Goal: Task Accomplishment & Management: Complete application form

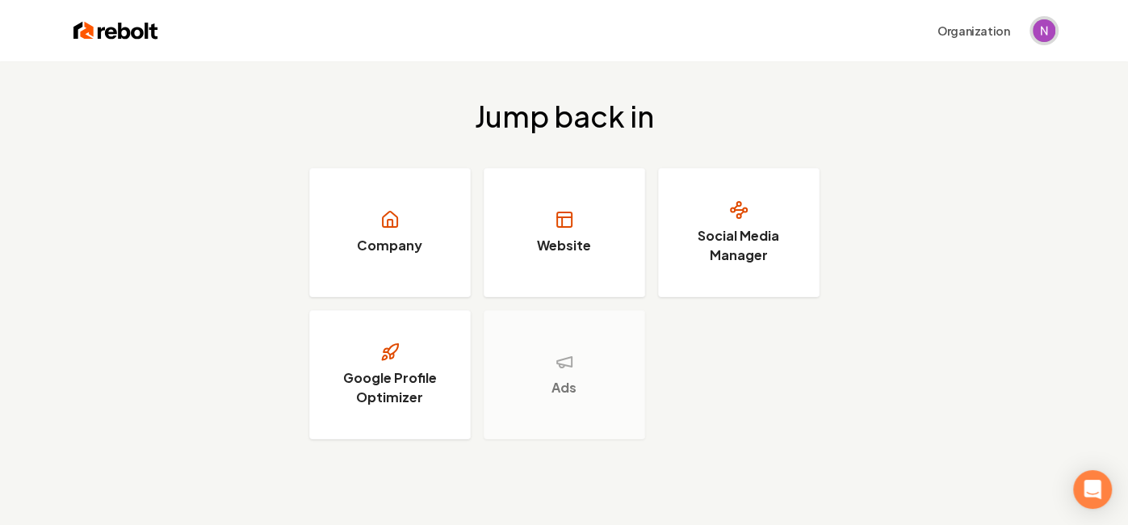
click at [1040, 33] on img "Open user button" at bounding box center [1043, 30] width 23 height 23
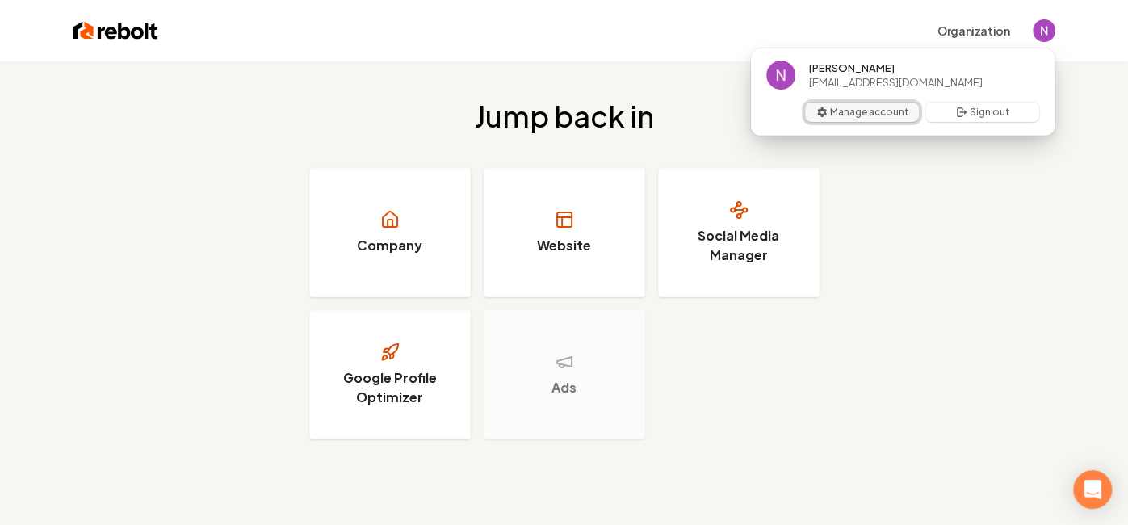
click at [893, 119] on button "Manage account" at bounding box center [862, 112] width 114 height 19
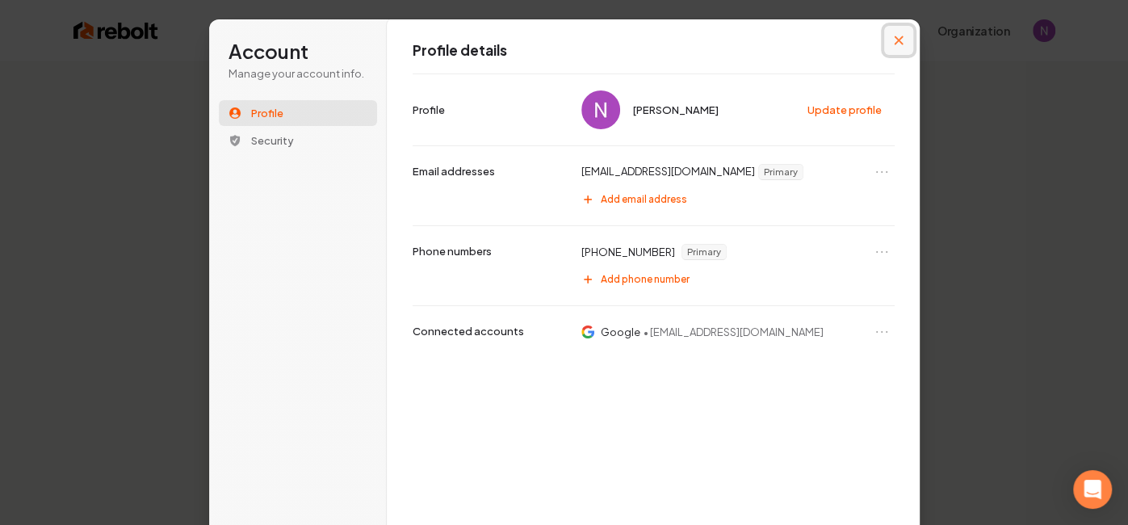
click at [908, 46] on button "Close modal" at bounding box center [898, 40] width 29 height 29
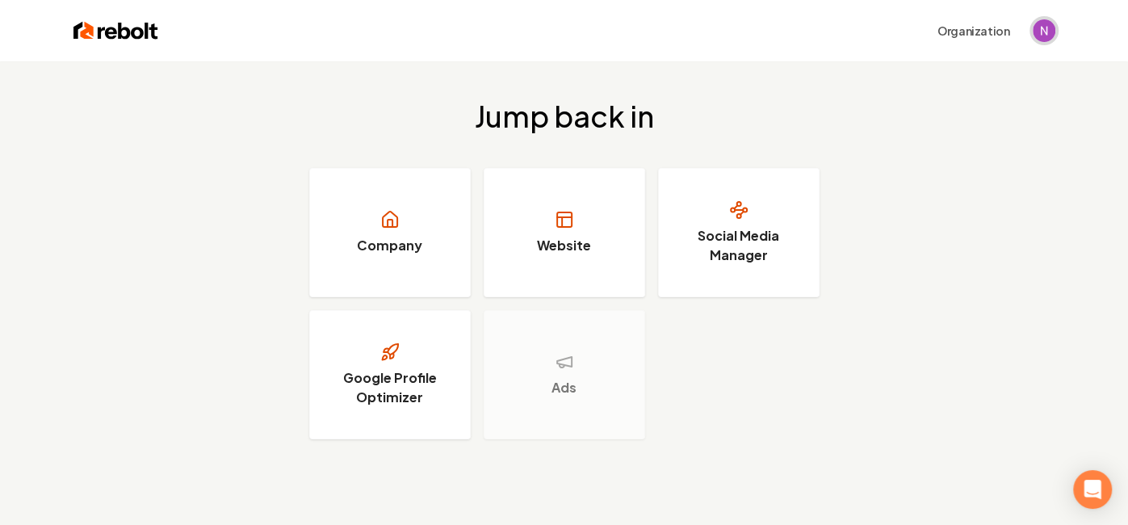
click at [1041, 31] on img "Open user button" at bounding box center [1043, 30] width 23 height 23
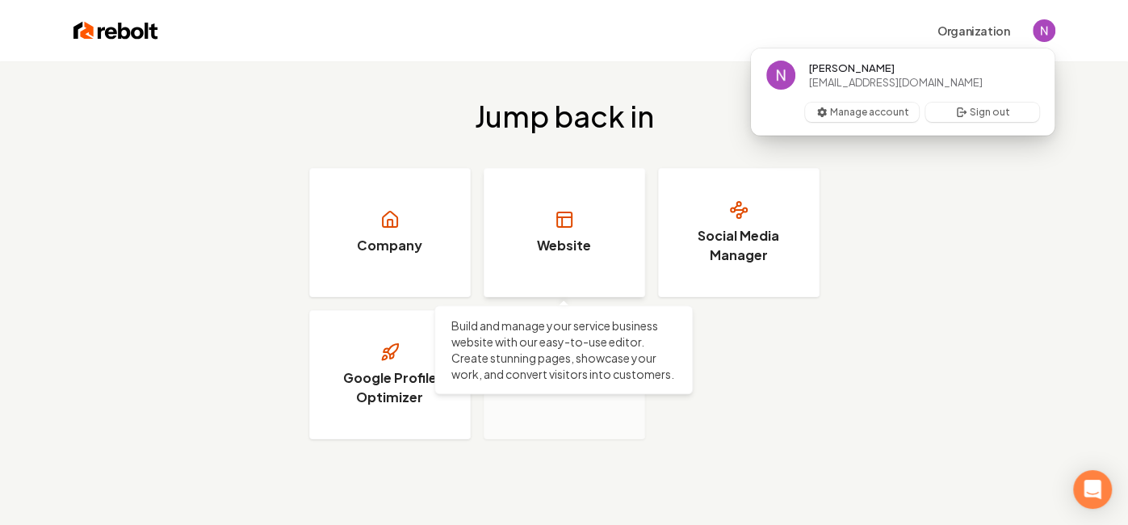
click at [567, 237] on h3 "Website" at bounding box center [564, 245] width 54 height 19
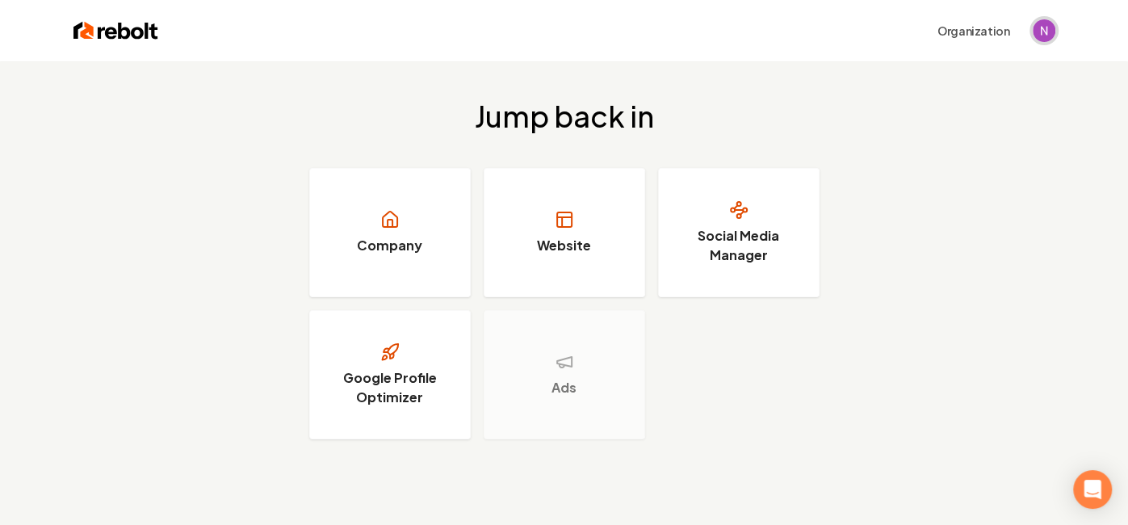
click at [1052, 28] on img "Open user button" at bounding box center [1043, 30] width 23 height 23
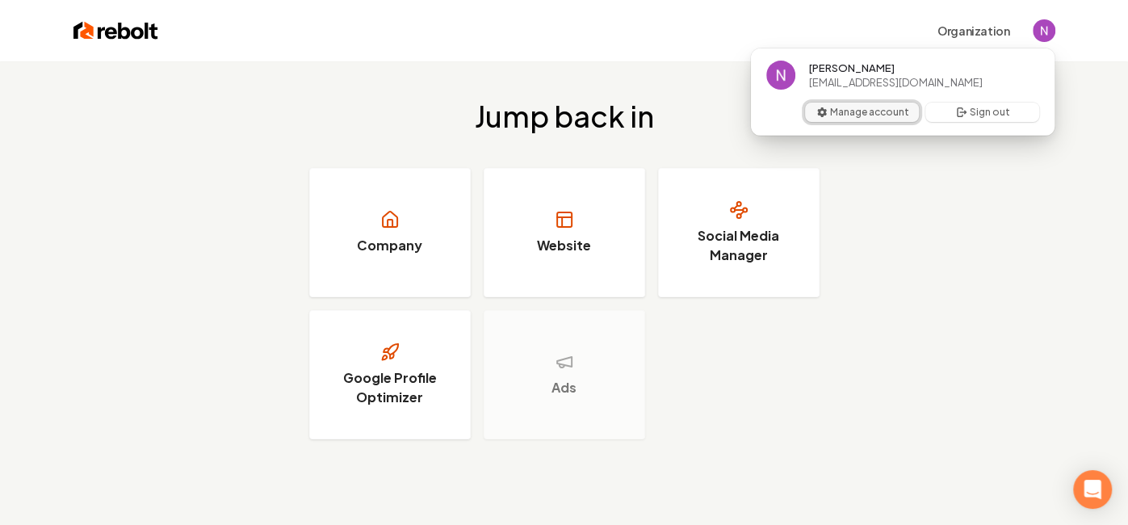
click at [889, 113] on button "Manage account" at bounding box center [862, 112] width 114 height 19
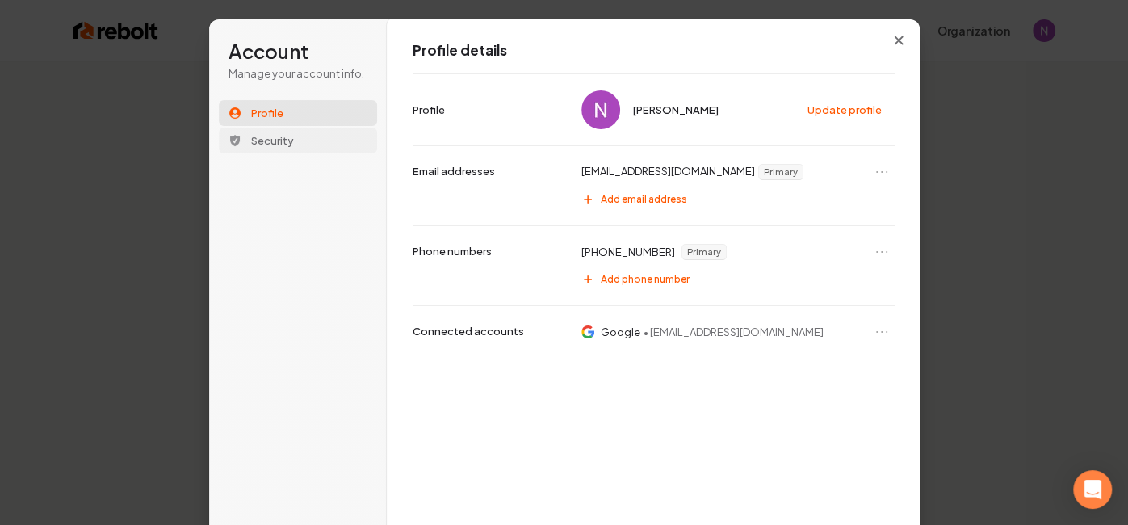
click at [274, 140] on span "Security" at bounding box center [272, 140] width 43 height 15
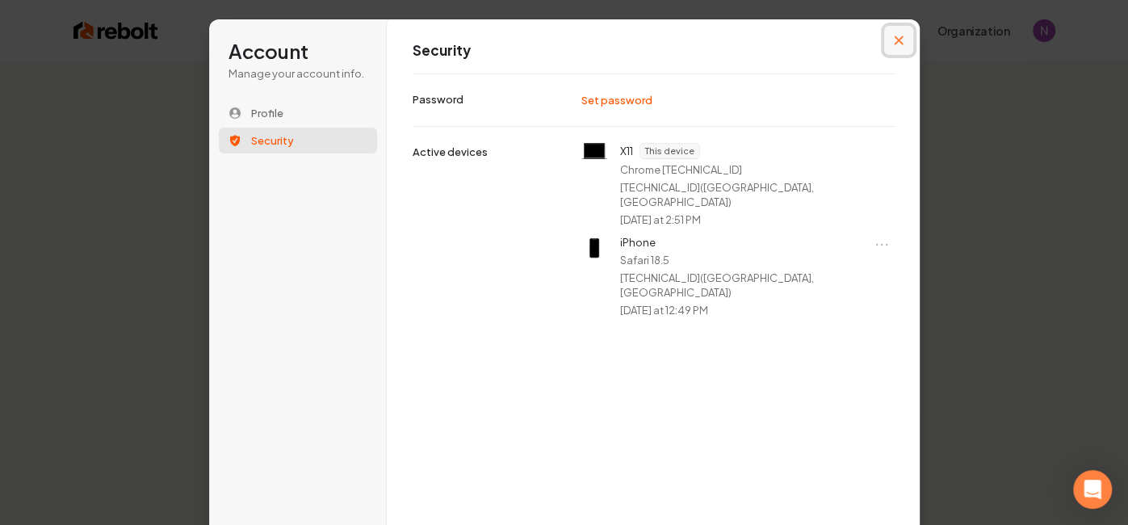
click at [902, 34] on button "Close modal" at bounding box center [898, 40] width 29 height 29
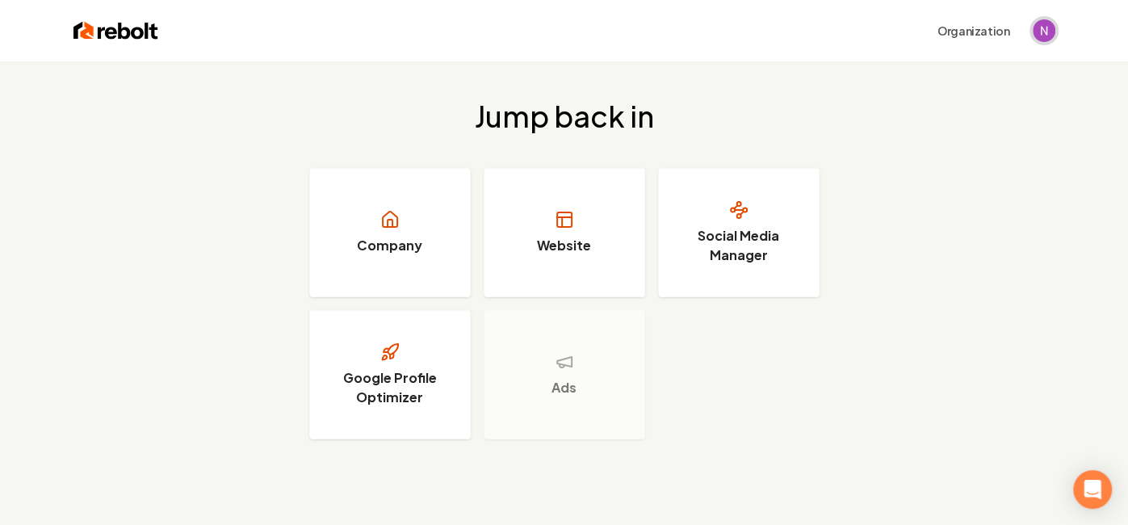
click at [1045, 36] on img "Open user button" at bounding box center [1043, 30] width 23 height 23
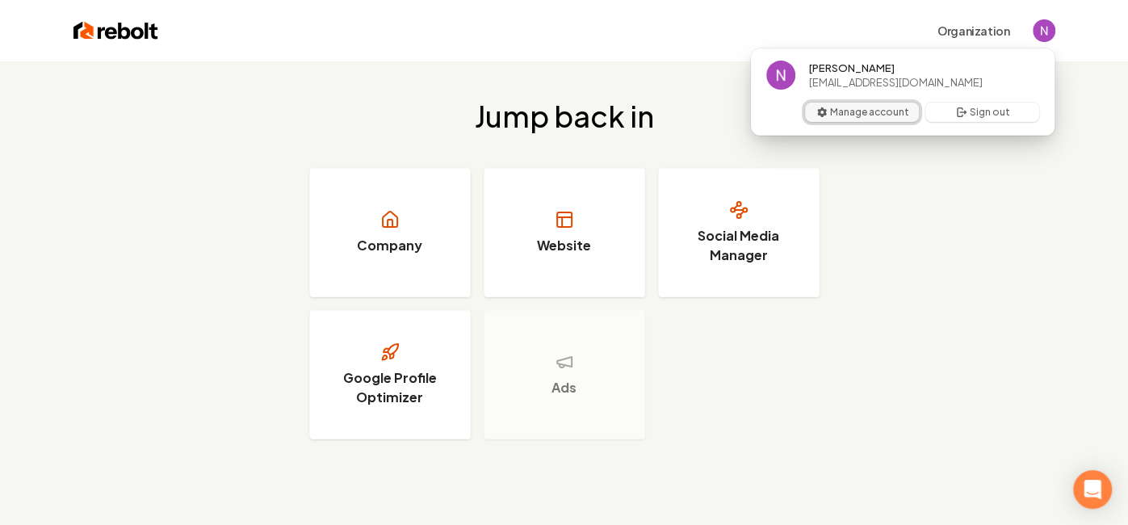
click at [848, 113] on button "Manage account" at bounding box center [862, 112] width 114 height 19
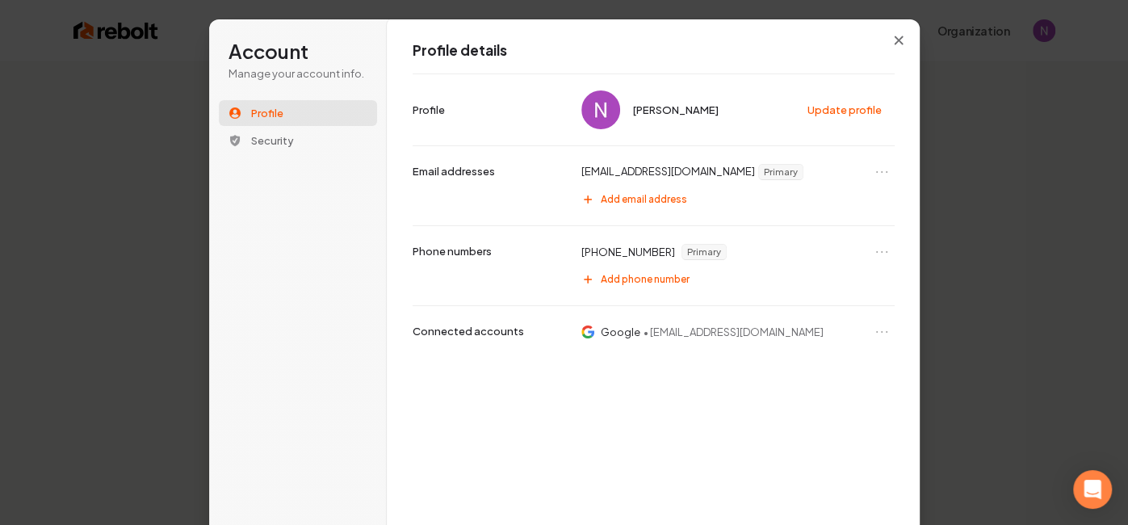
click at [897, 57] on div "Profile details [PERSON_NAME] Update profile Profile [EMAIL_ADDRESS][DOMAIN_NAM…" at bounding box center [654, 304] width 534 height 570
click at [902, 43] on icon "Close modal" at bounding box center [899, 41] width 10 height 10
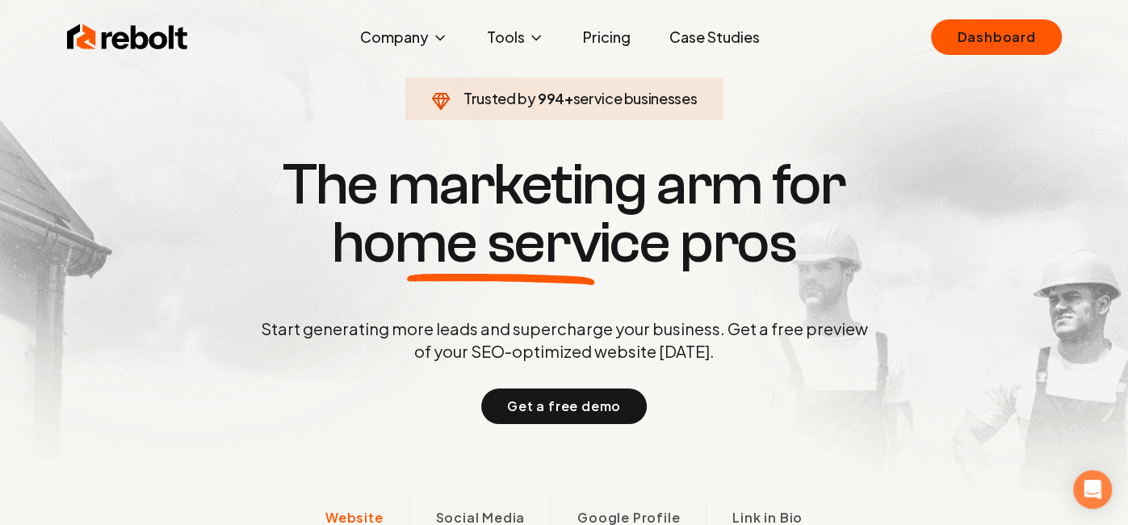
click at [602, 40] on link "Pricing" at bounding box center [606, 37] width 73 height 32
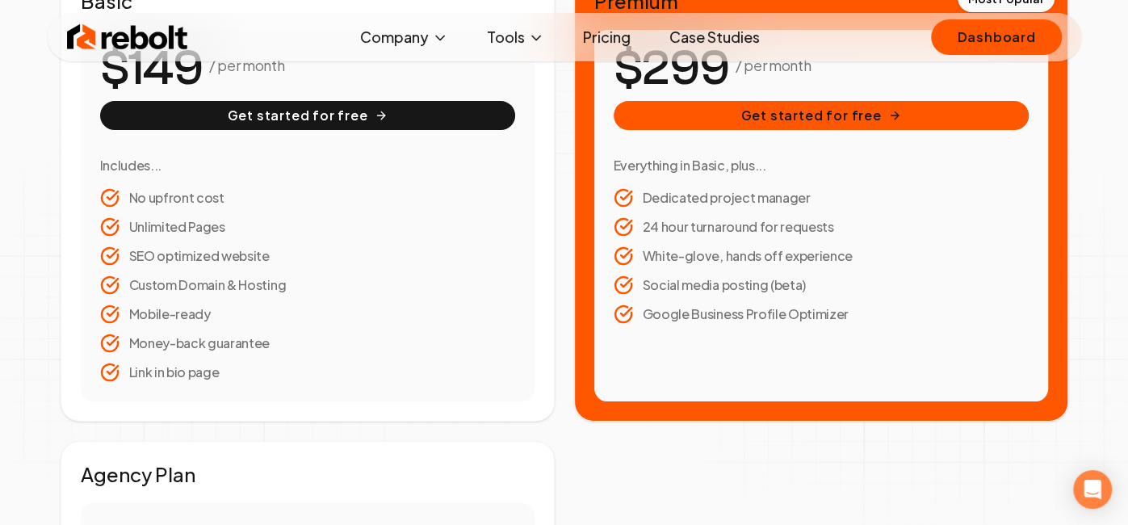
scroll to position [379, 0]
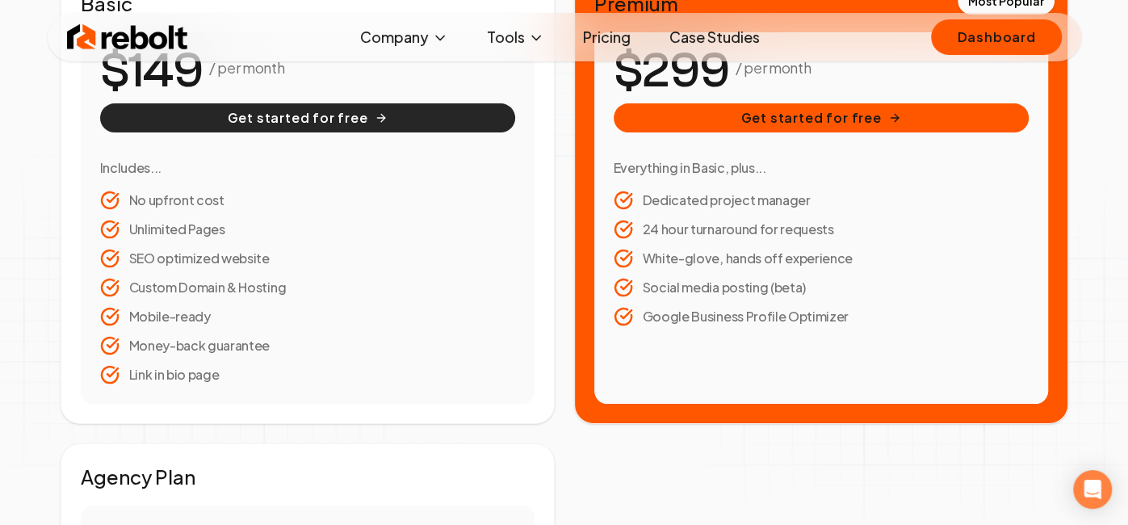
click at [317, 118] on button "Get started for free" at bounding box center [307, 117] width 415 height 29
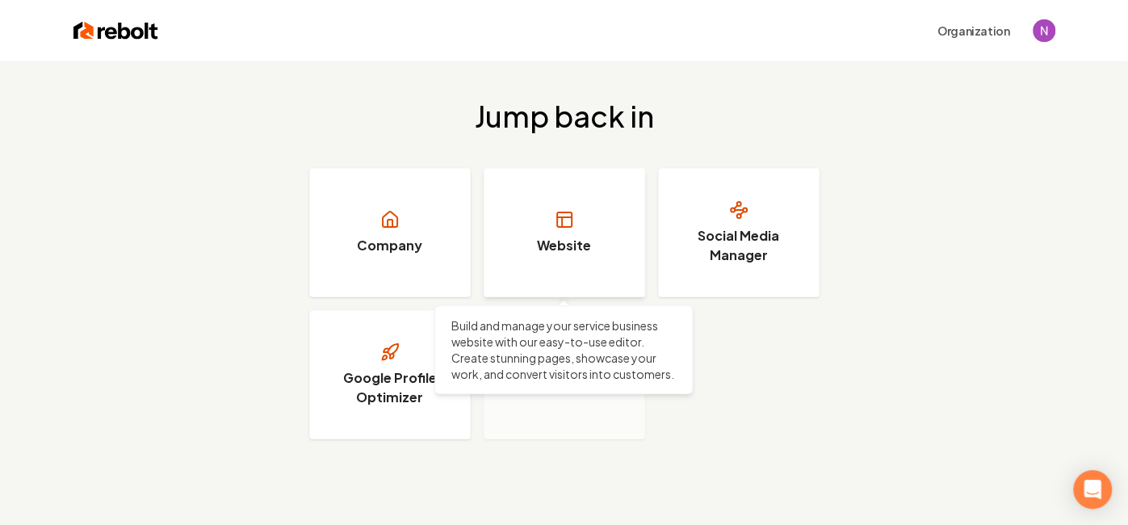
click at [581, 240] on h3 "Website" at bounding box center [564, 245] width 54 height 19
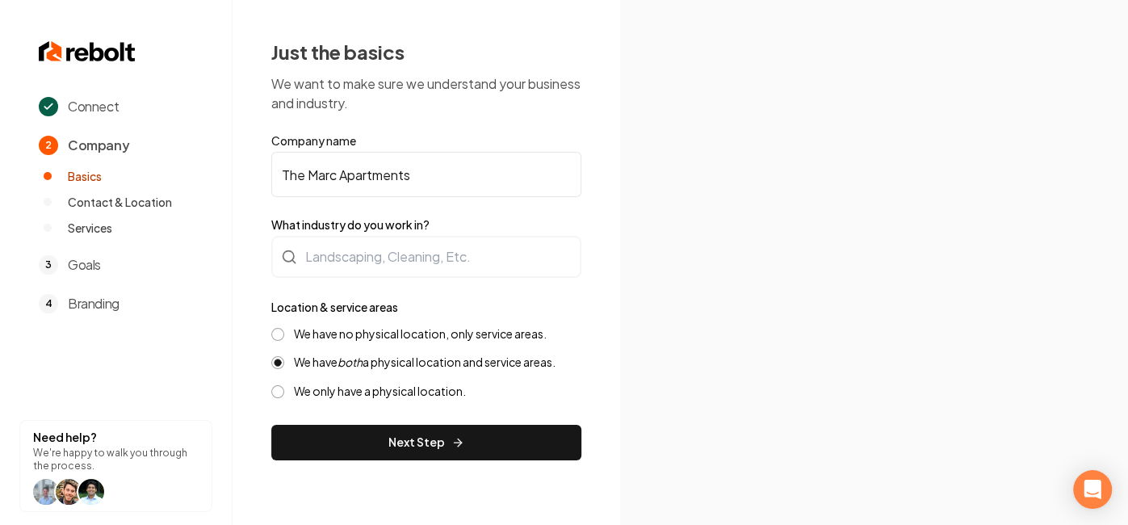
click at [465, 186] on input "The Marc Apartments" at bounding box center [426, 174] width 310 height 45
type input "T"
type input "Palm Beach Signature Clean"
click at [842, 270] on img at bounding box center [873, 262] width 423 height 227
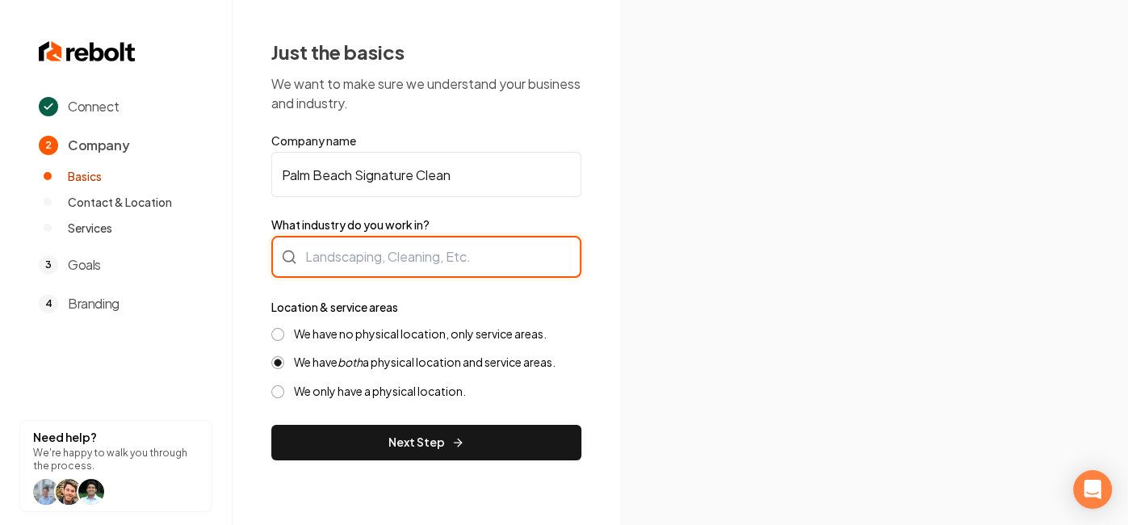
click at [433, 266] on div at bounding box center [426, 257] width 310 height 42
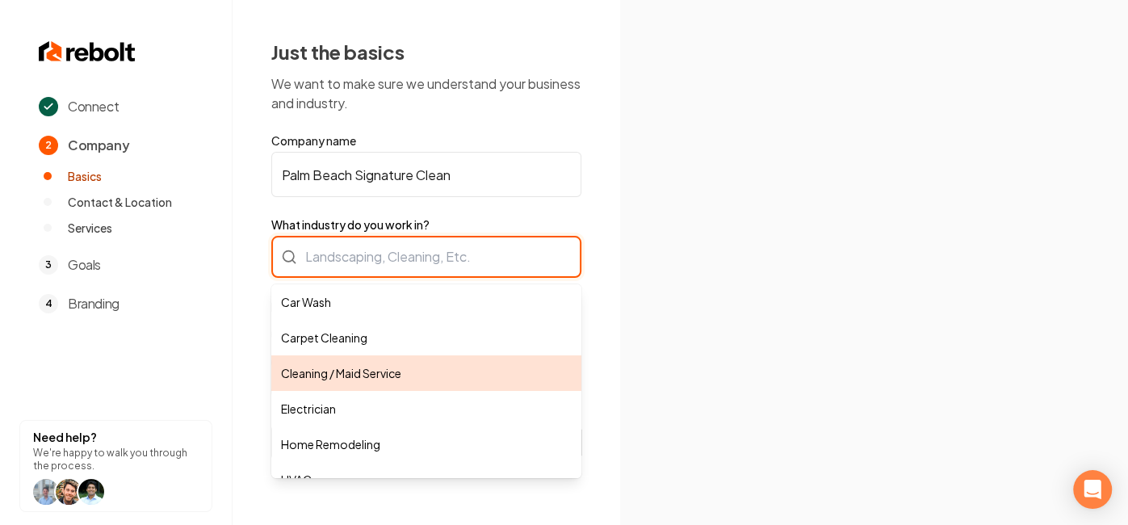
type input "Cleaning / Maid Service"
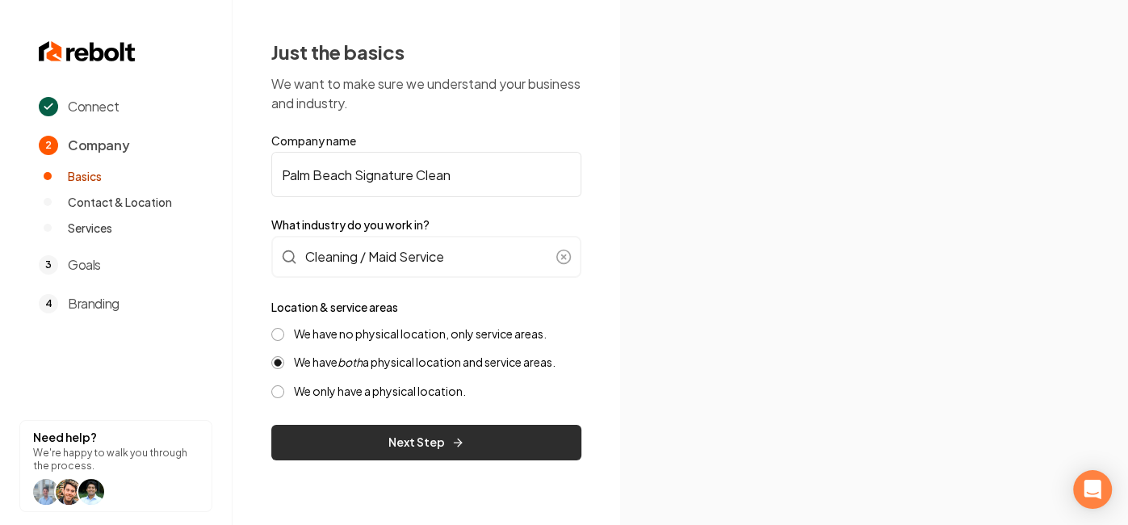
click at [414, 436] on button "Next Step" at bounding box center [426, 443] width 310 height 36
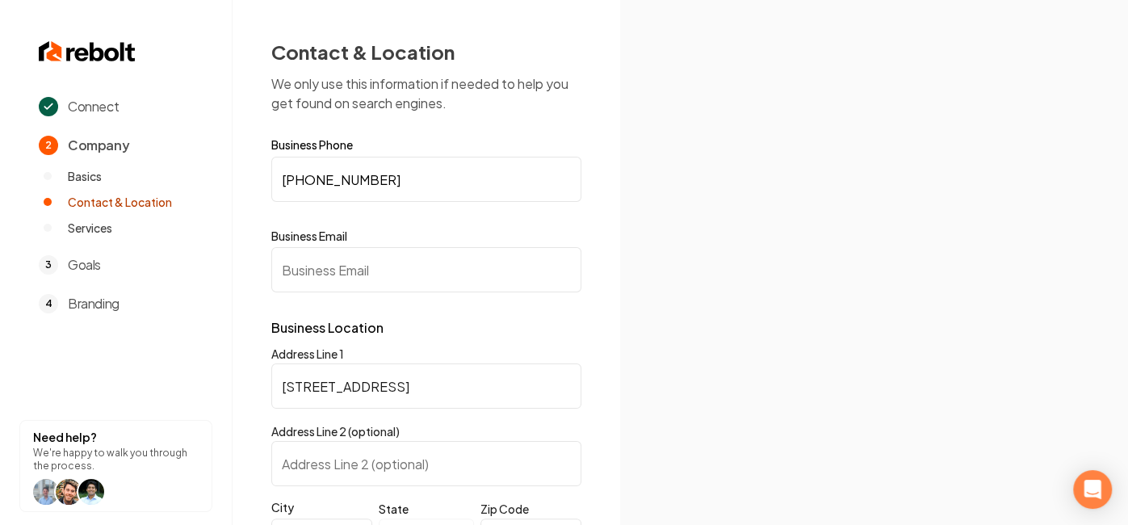
drag, startPoint x: 425, startPoint y: 176, endPoint x: 0, endPoint y: 137, distance: 426.4
click at [0, 137] on div "**********" at bounding box center [564, 262] width 1128 height 525
type input "(561) 319-8550"
click at [320, 287] on input "Business Email" at bounding box center [426, 269] width 310 height 45
type input "palmbeachsignatureclean@gmail.com"
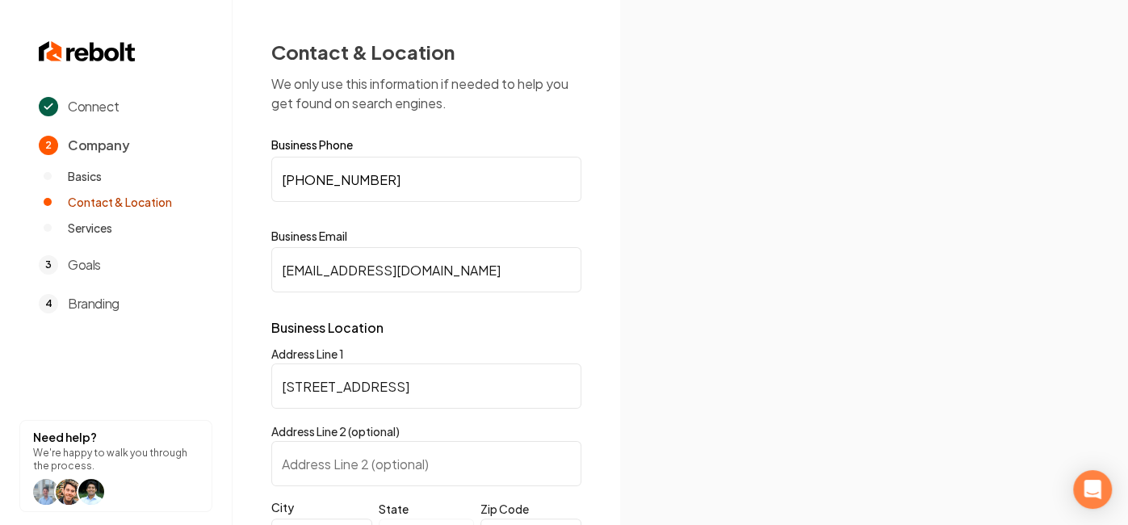
type input "517"
click at [855, 287] on img at bounding box center [873, 262] width 423 height 227
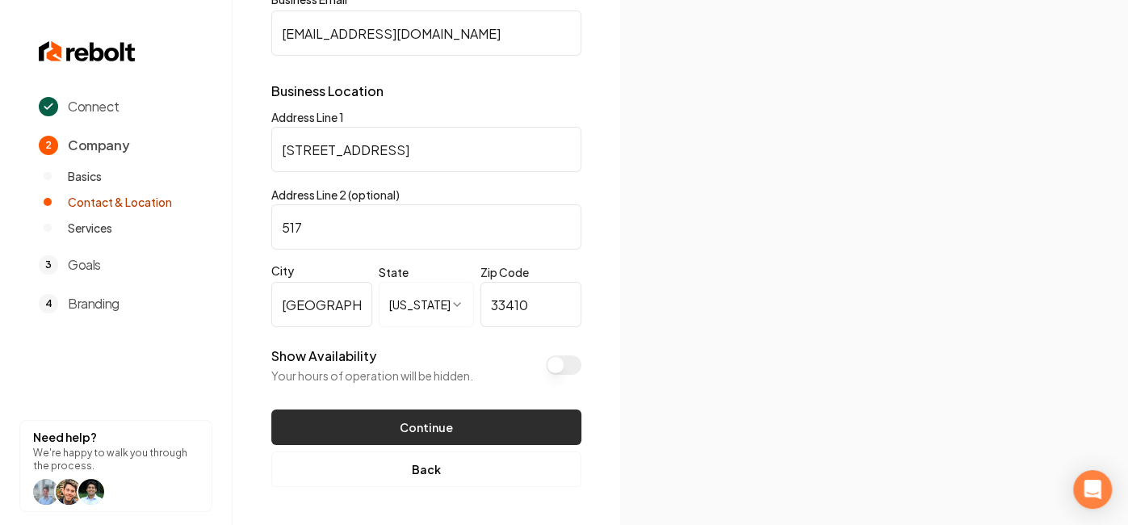
click at [454, 428] on button "Continue" at bounding box center [426, 427] width 310 height 36
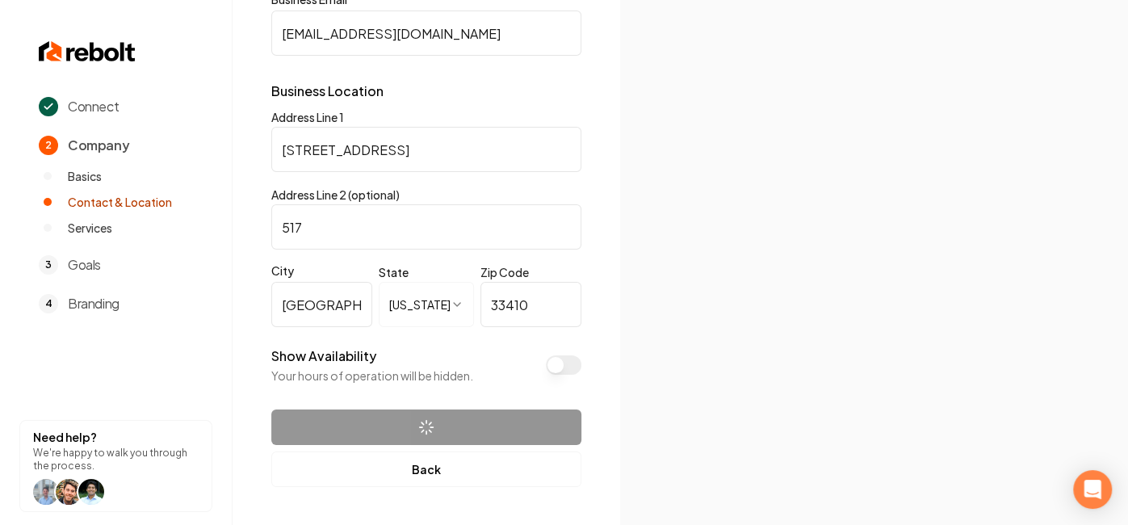
scroll to position [0, 0]
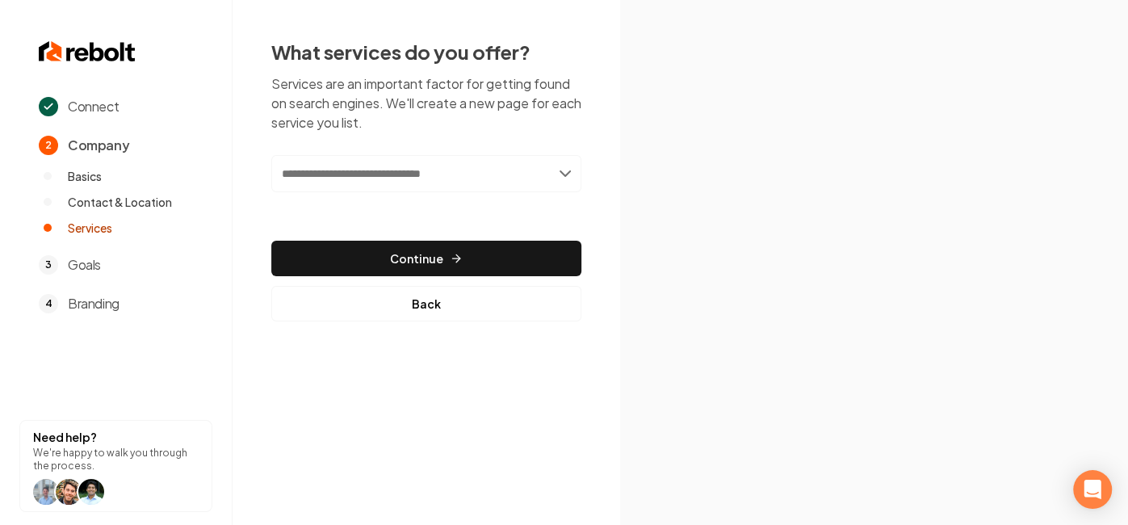
click at [541, 171] on input "text" at bounding box center [426, 173] width 310 height 37
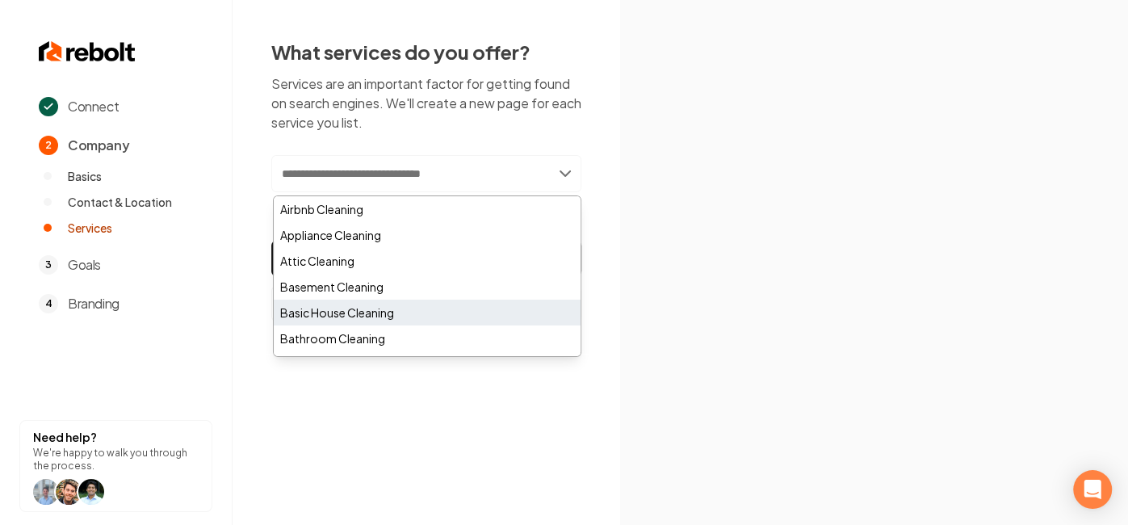
click at [521, 312] on div "Basic House Cleaning" at bounding box center [427, 312] width 307 height 26
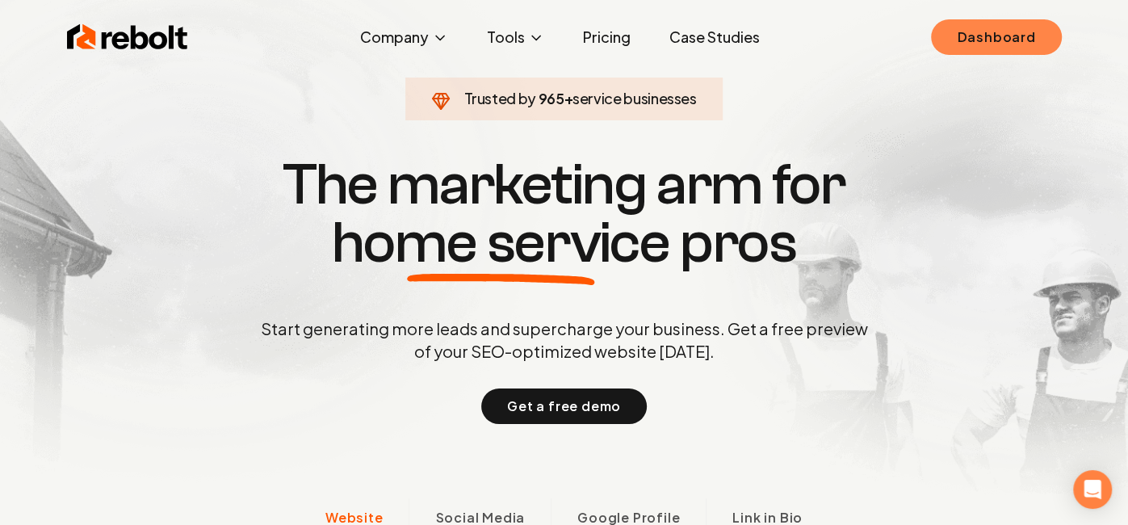
click at [958, 38] on link "Dashboard" at bounding box center [996, 37] width 130 height 36
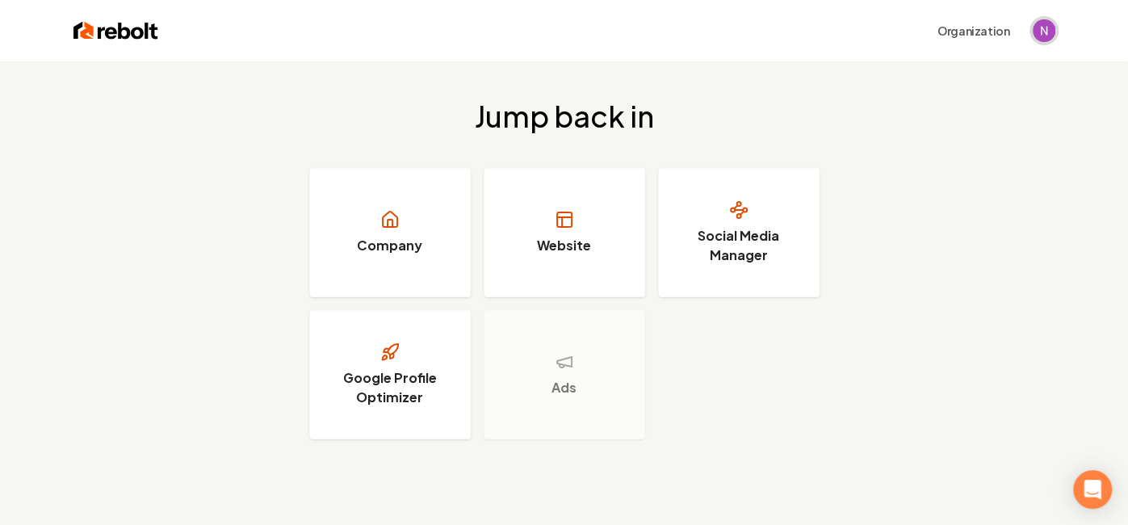
click at [1054, 31] on img "Open user button" at bounding box center [1043, 30] width 23 height 23
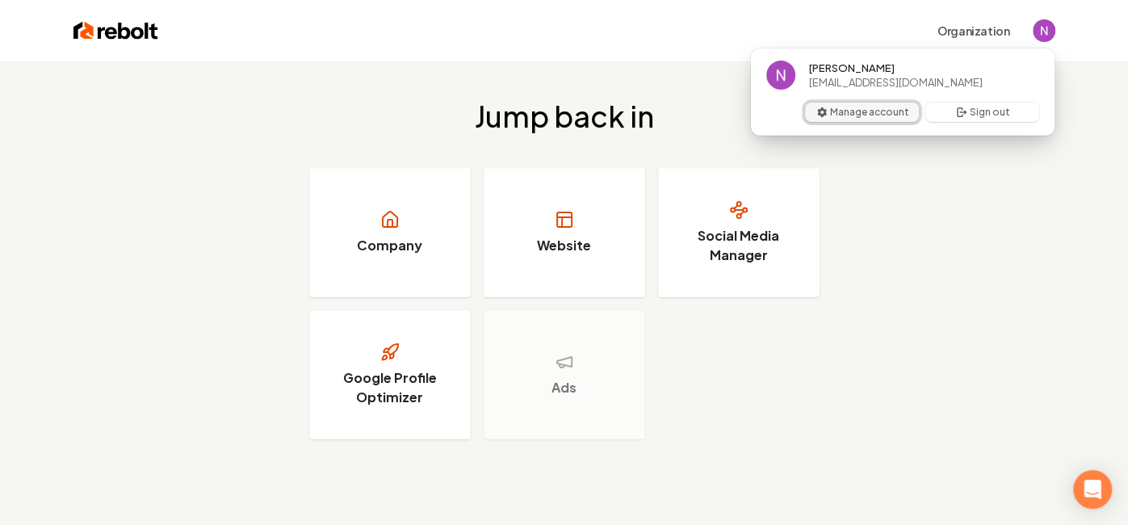
click at [899, 111] on button "Manage account" at bounding box center [862, 112] width 114 height 19
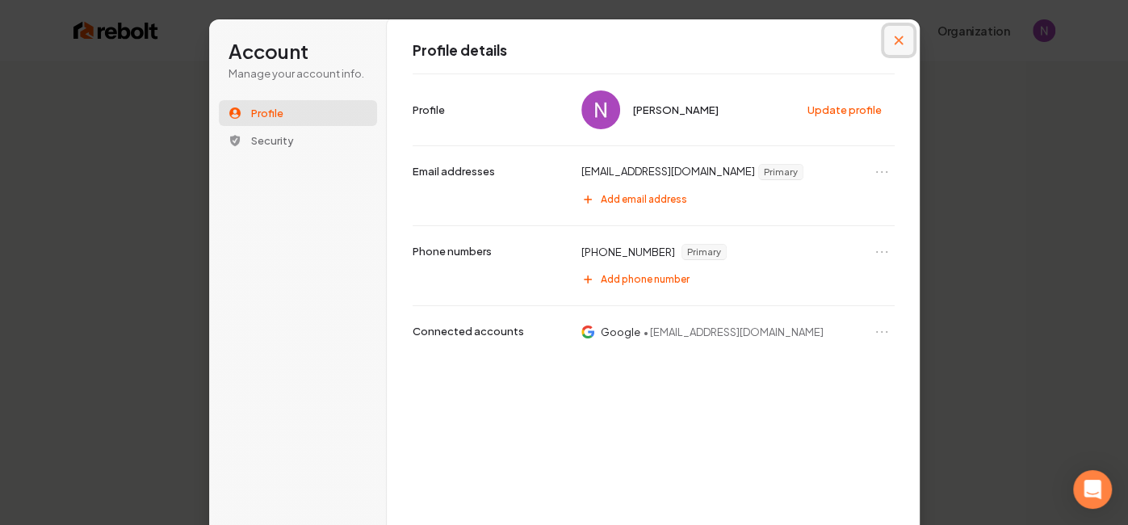
click at [903, 44] on button "Close modal" at bounding box center [898, 40] width 29 height 29
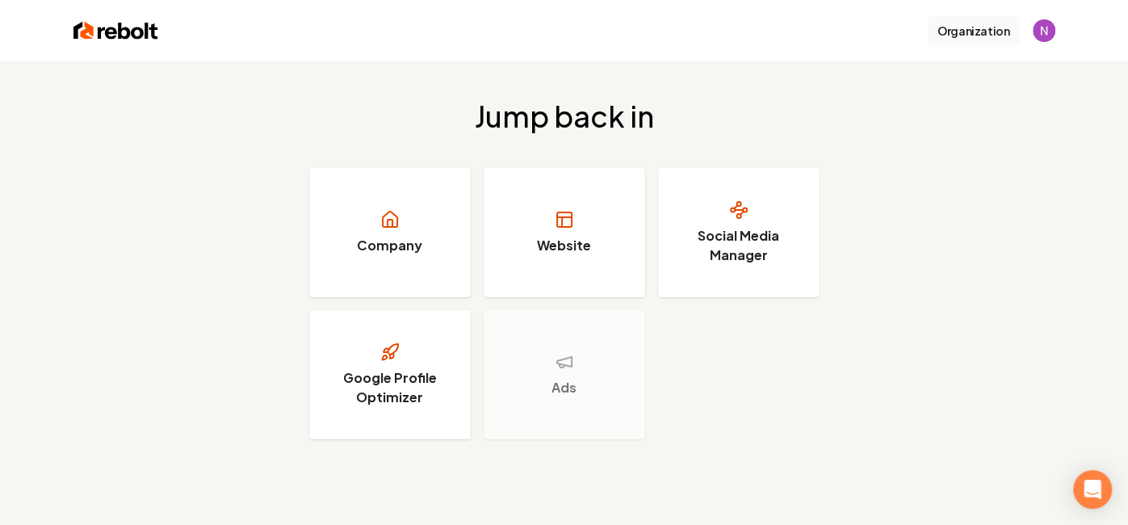
click at [1004, 35] on button "Organization" at bounding box center [973, 30] width 92 height 29
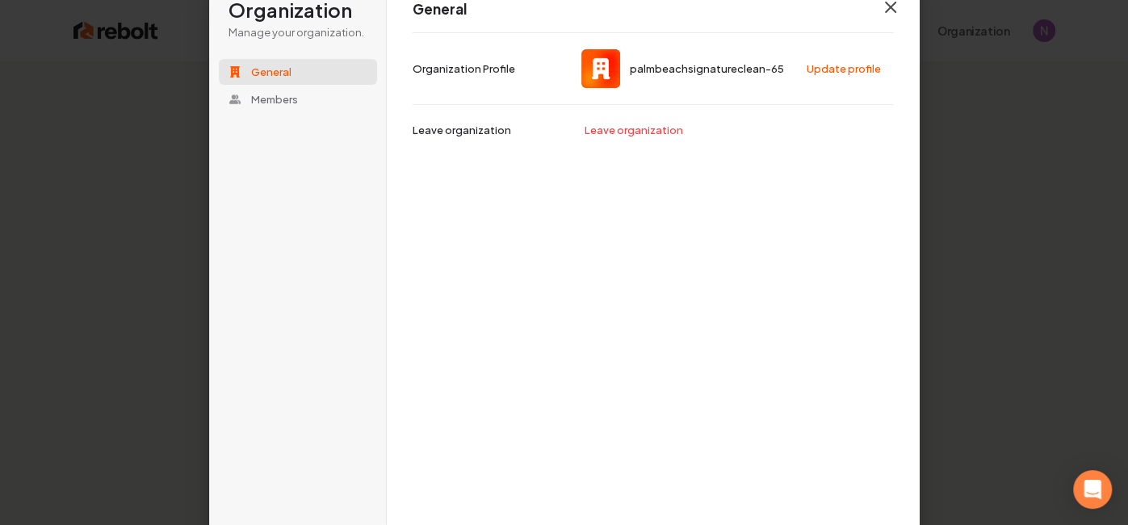
click at [894, 11] on icon "button" at bounding box center [890, 7] width 10 height 10
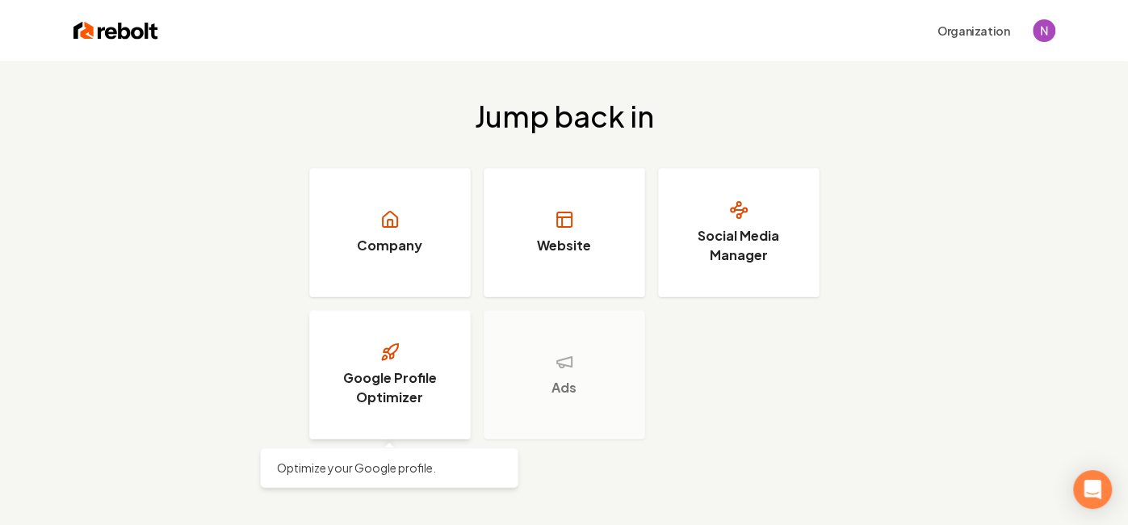
click at [366, 372] on h3 "Google Profile Optimizer" at bounding box center [389, 387] width 121 height 39
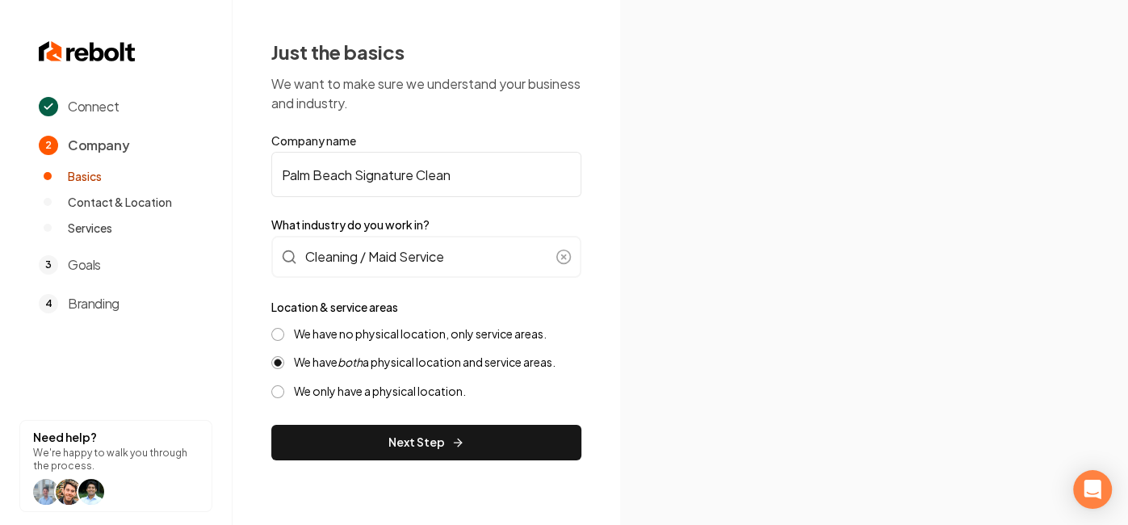
click at [101, 226] on span "Services" at bounding box center [90, 228] width 44 height 16
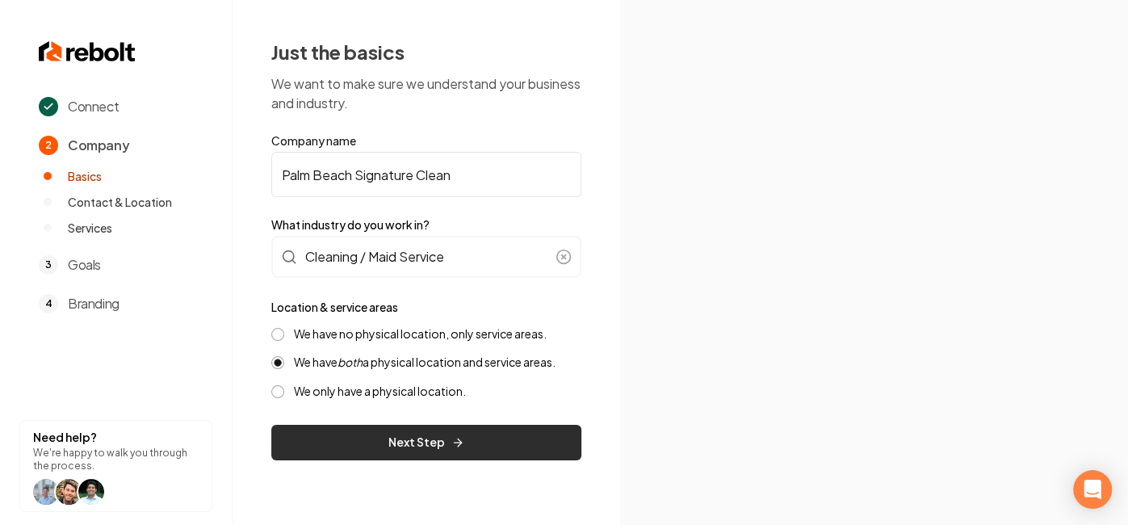
click at [465, 431] on button "Next Step" at bounding box center [426, 443] width 310 height 36
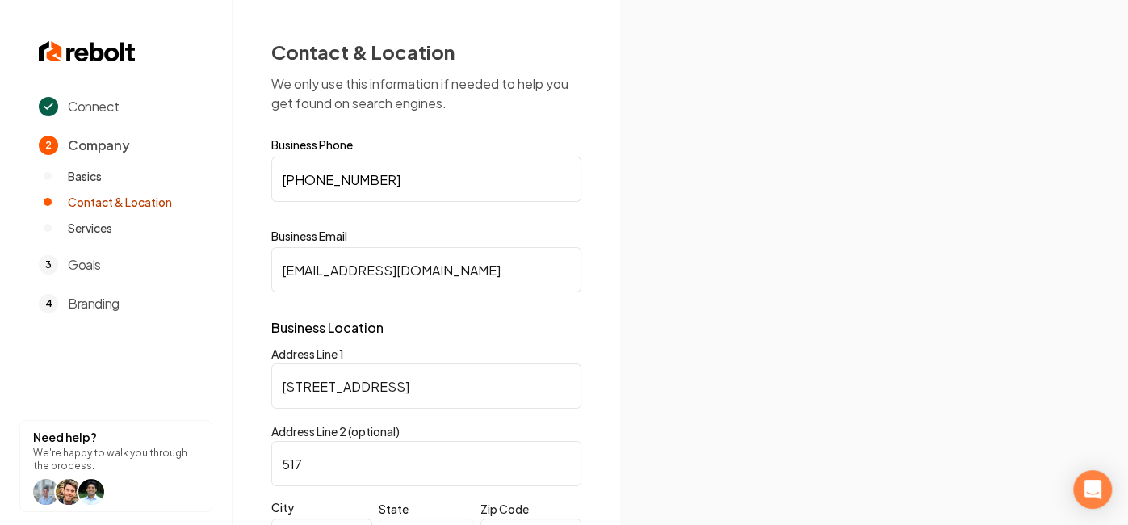
scroll to position [237, 0]
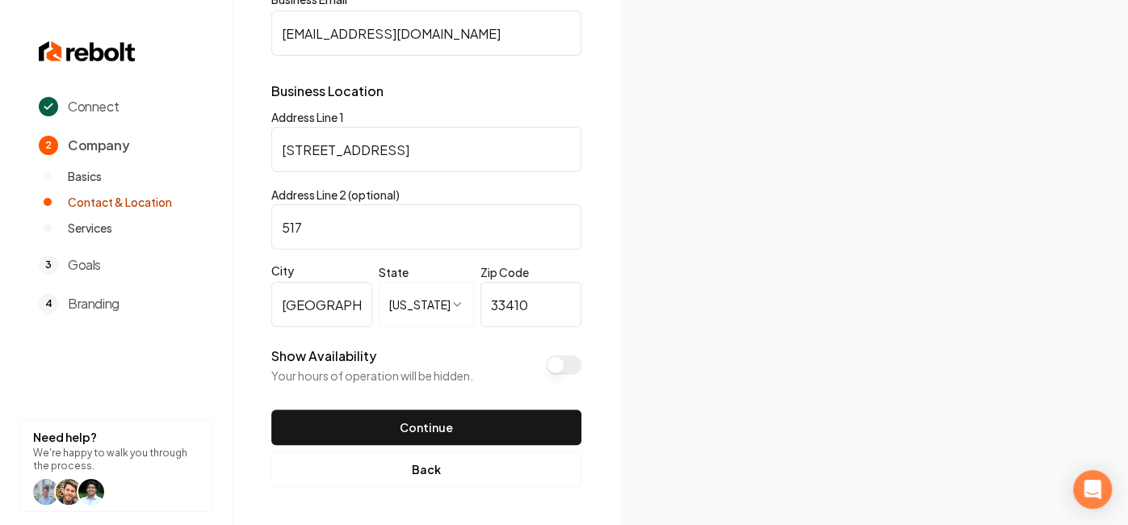
click at [465, 431] on button "Continue" at bounding box center [426, 427] width 310 height 36
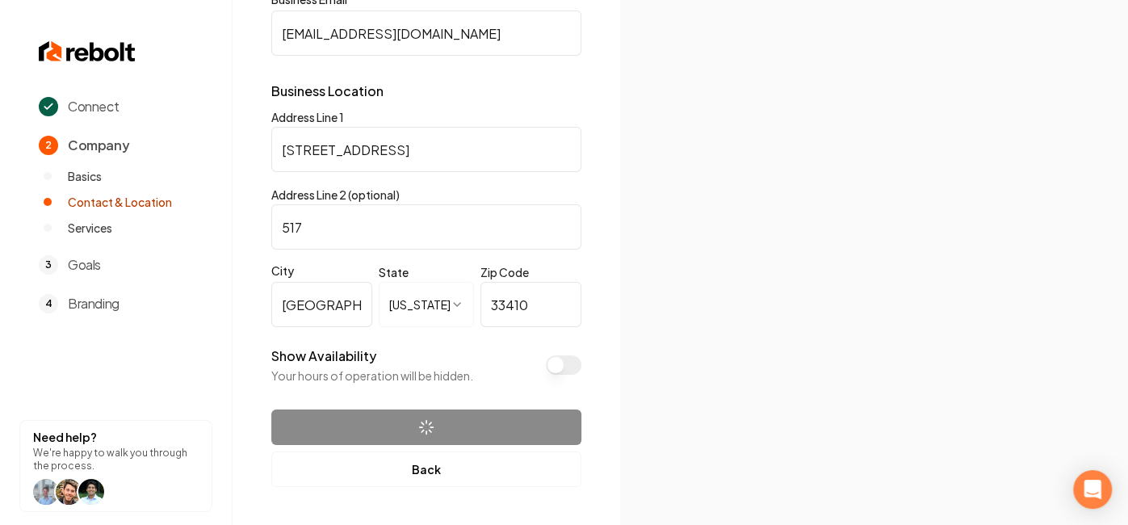
scroll to position [0, 0]
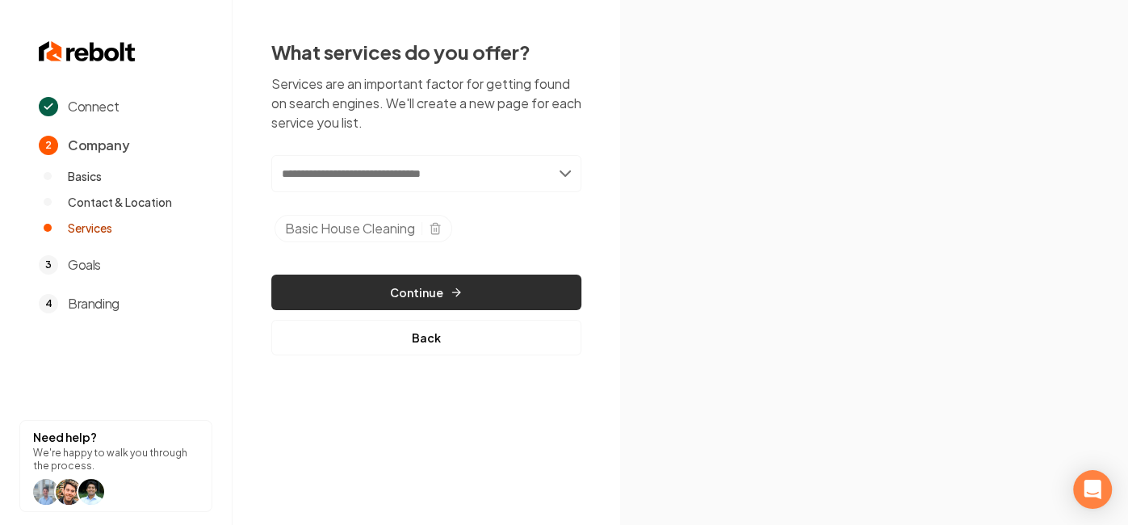
click at [450, 308] on button "Continue" at bounding box center [426, 292] width 310 height 36
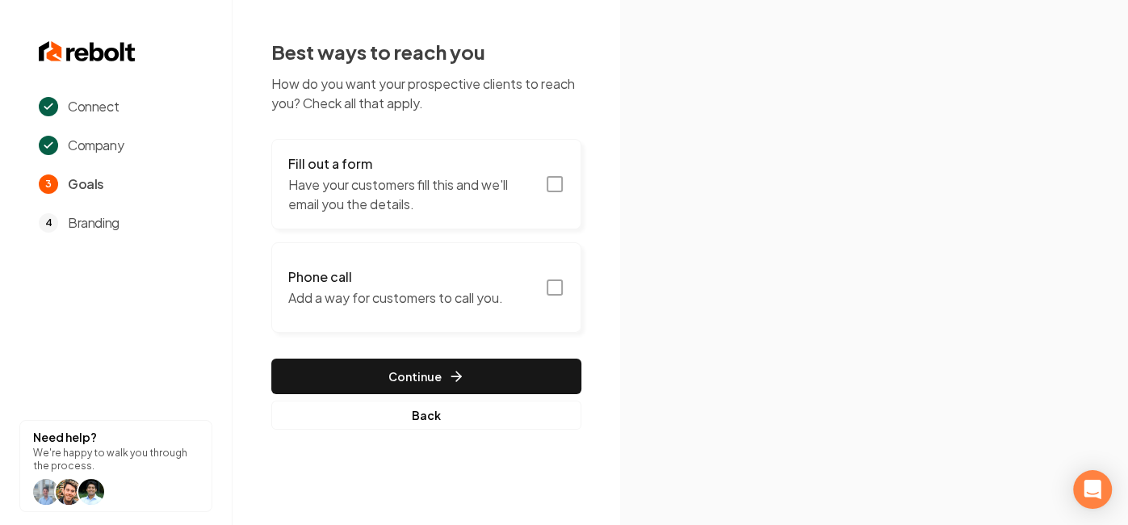
click at [556, 287] on icon "button" at bounding box center [554, 287] width 19 height 19
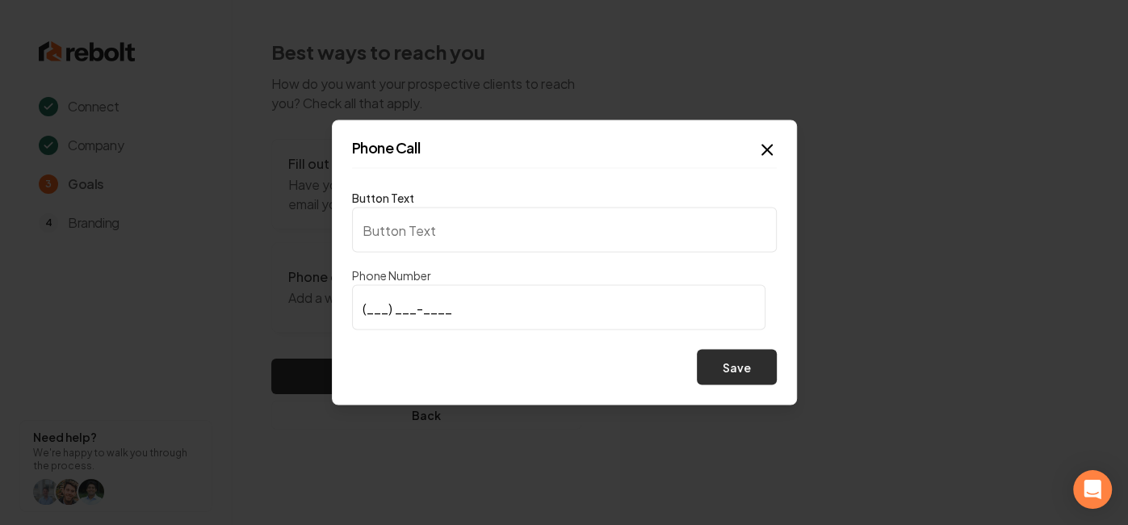
type input "Call us"
type input "(561) 319-8550"
click at [765, 374] on button "Save" at bounding box center [737, 368] width 80 height 36
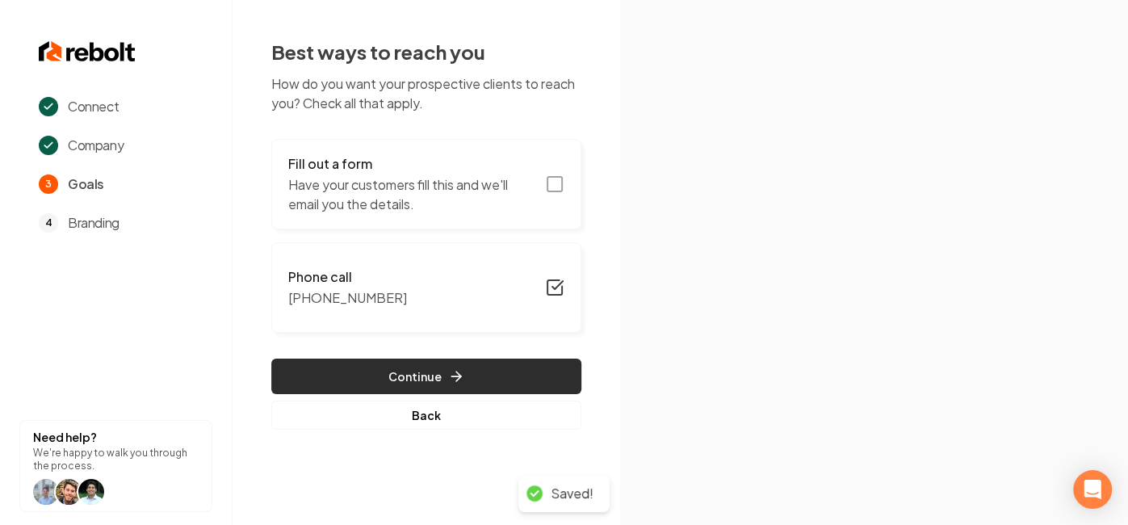
click at [496, 369] on button "Continue" at bounding box center [426, 376] width 310 height 36
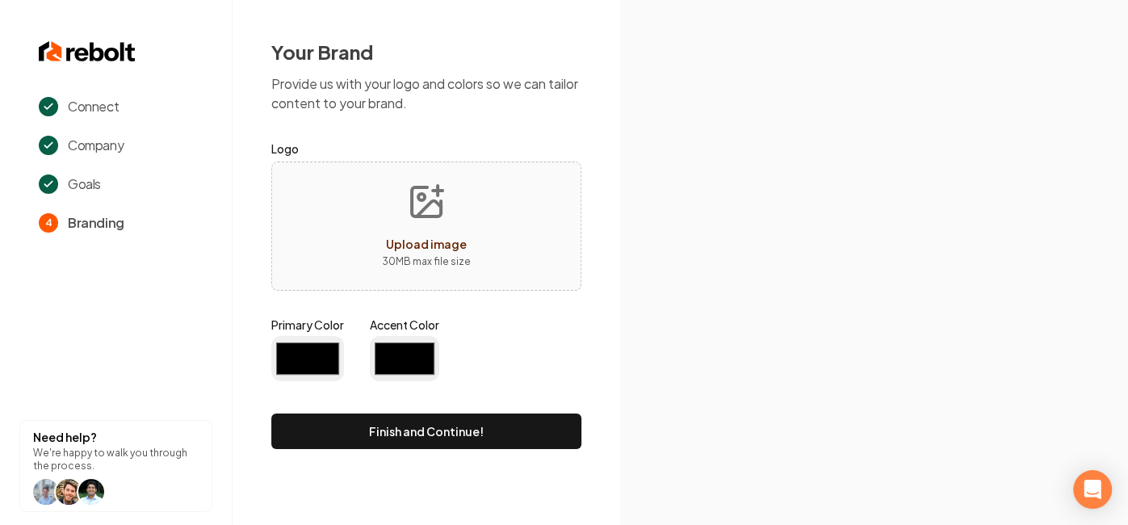
type input "#194d33"
type input "#70be00"
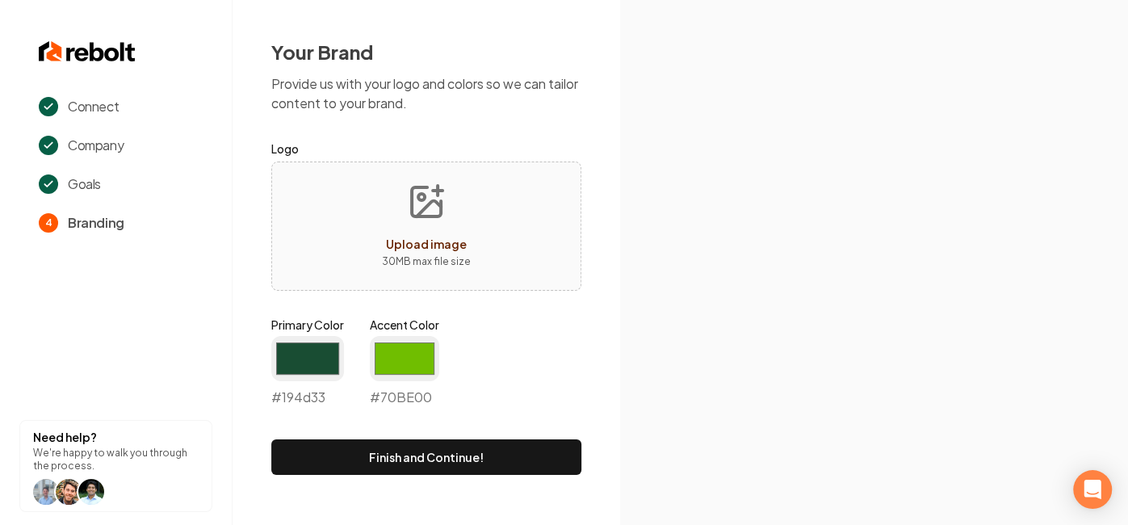
click at [424, 228] on button "Upload image 30 MB max file size" at bounding box center [426, 226] width 115 height 113
type input "**********"
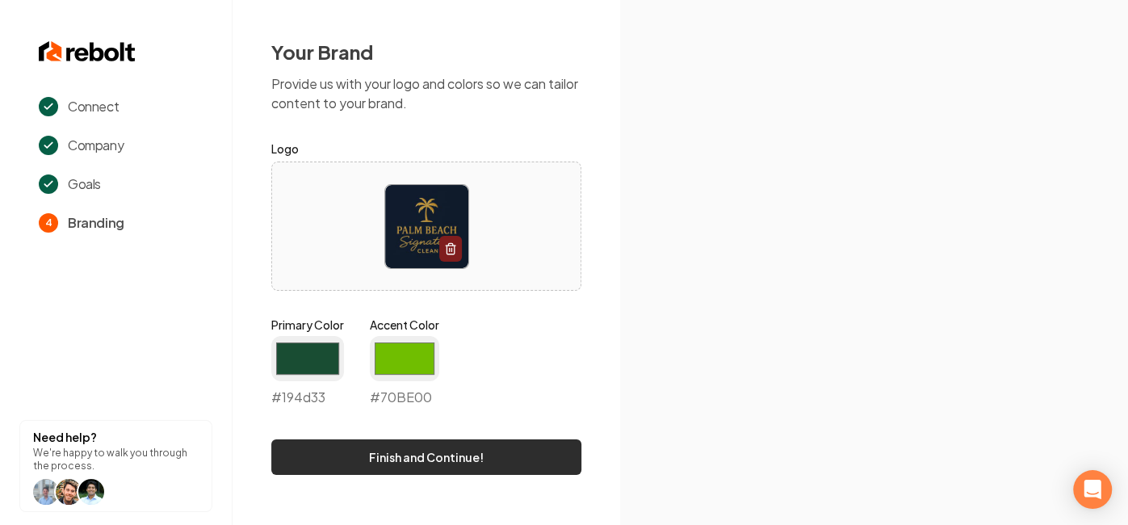
click at [469, 463] on button "Finish and Continue!" at bounding box center [426, 457] width 310 height 36
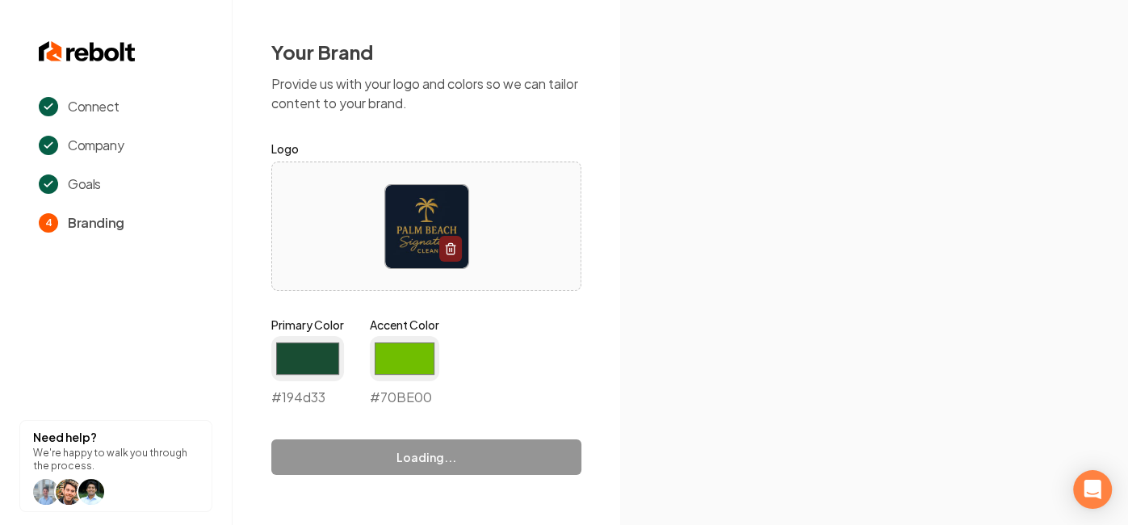
type input "#70be00"
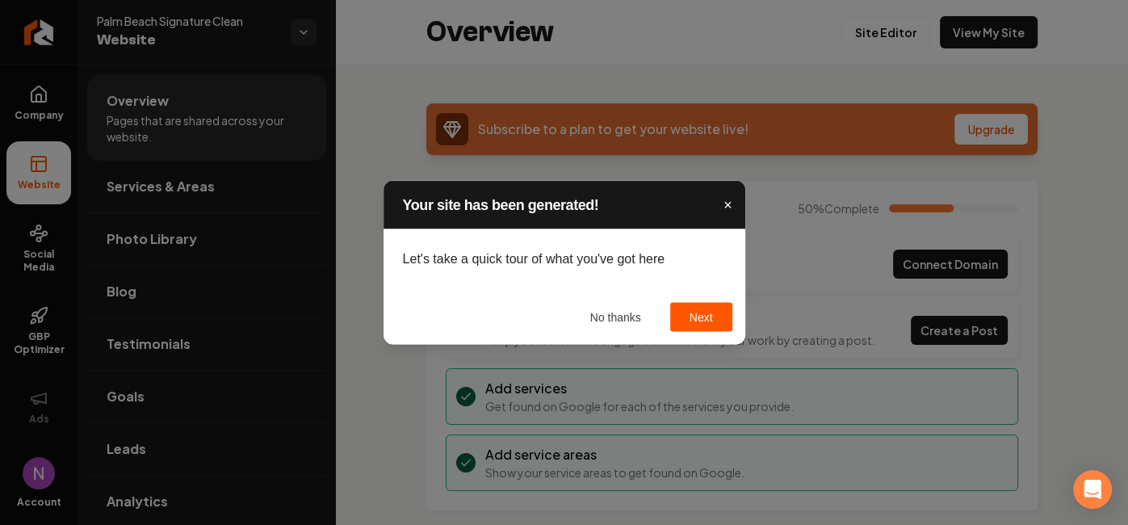
click at [727, 210] on span "×" at bounding box center [727, 205] width 9 height 16
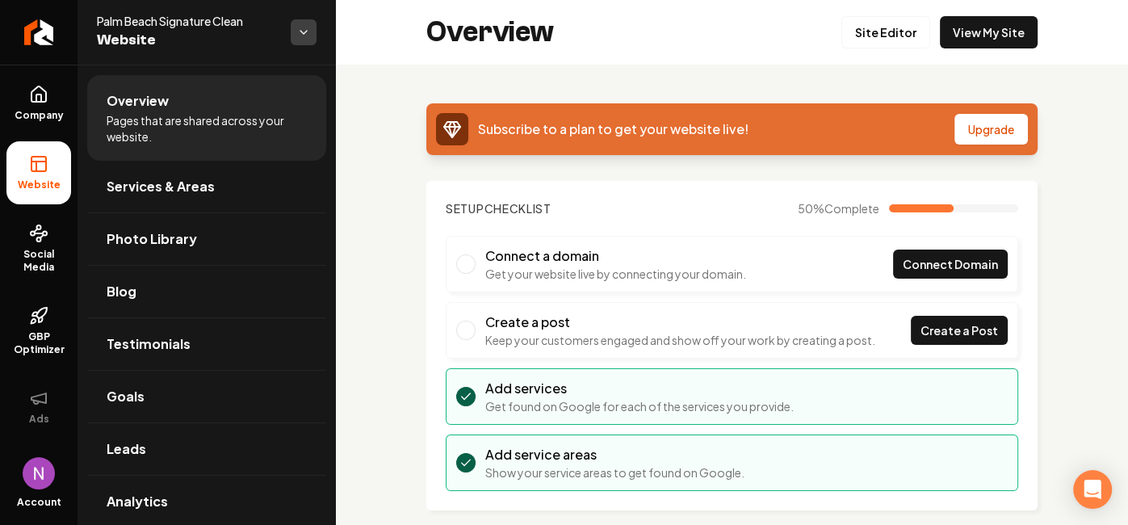
click at [310, 31] on html "Company Website Social Media GBP Optimizer Ads Account Palm Beach Signature Cle…" at bounding box center [564, 262] width 1128 height 525
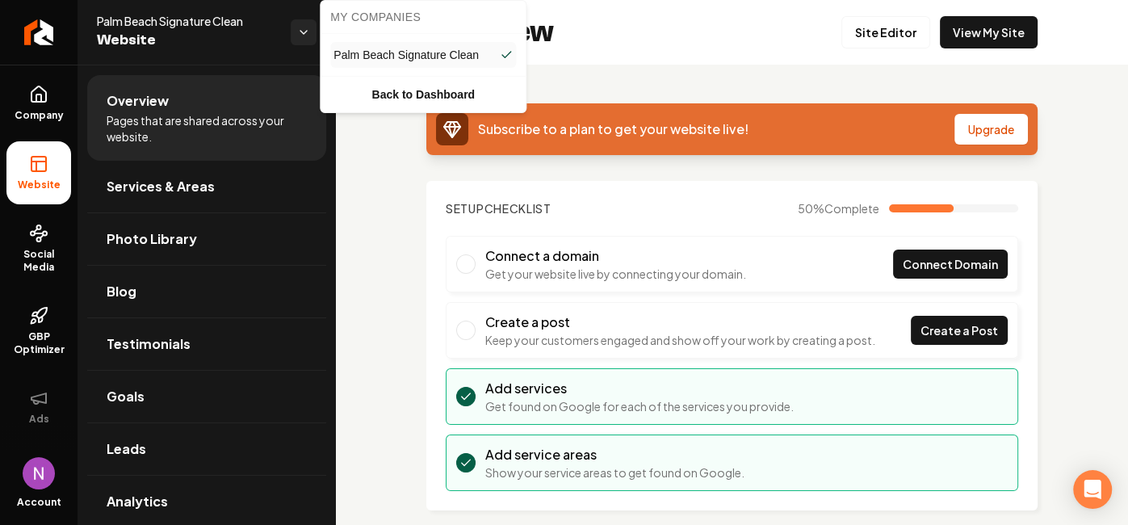
click at [786, 186] on html "Company Website Social Media GBP Optimizer Ads Account Palm Beach Signature Cle…" at bounding box center [564, 262] width 1128 height 525
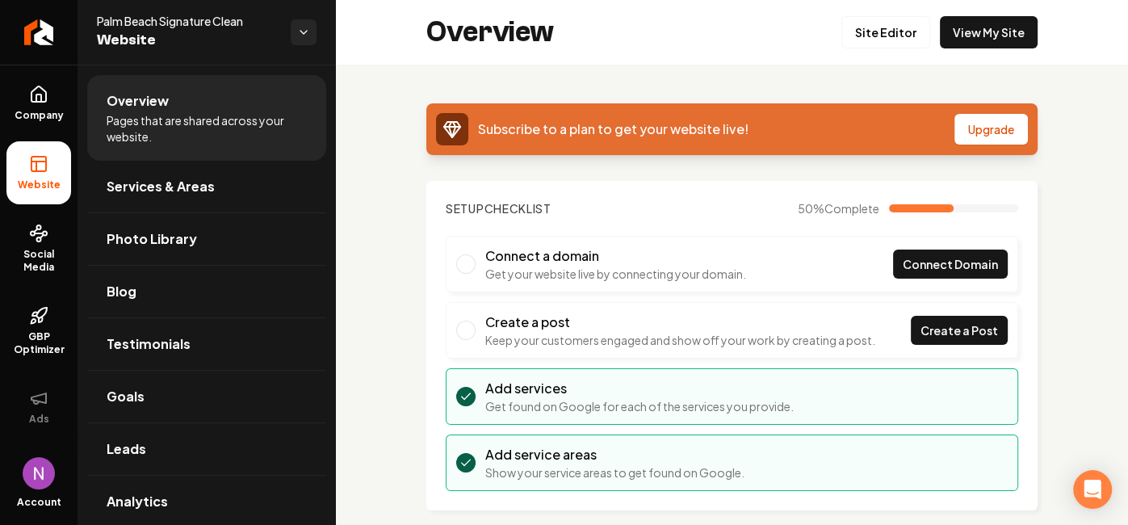
click at [471, 258] on span "Main content area" at bounding box center [465, 263] width 19 height 19
click at [971, 267] on span "Connect Domain" at bounding box center [949, 264] width 95 height 17
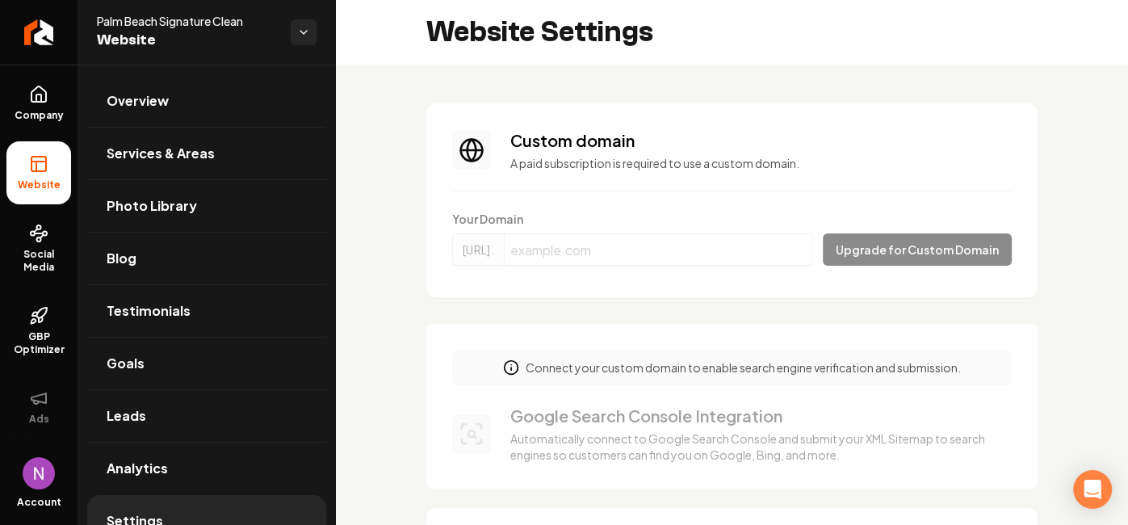
click at [646, 253] on form "Your Domain https://www. Upgrade for Custom Domain" at bounding box center [731, 241] width 559 height 61
click at [303, 31] on html "Company Website Social Media GBP Optimizer Ads Account Palm Beach Signature Cle…" at bounding box center [564, 262] width 1128 height 525
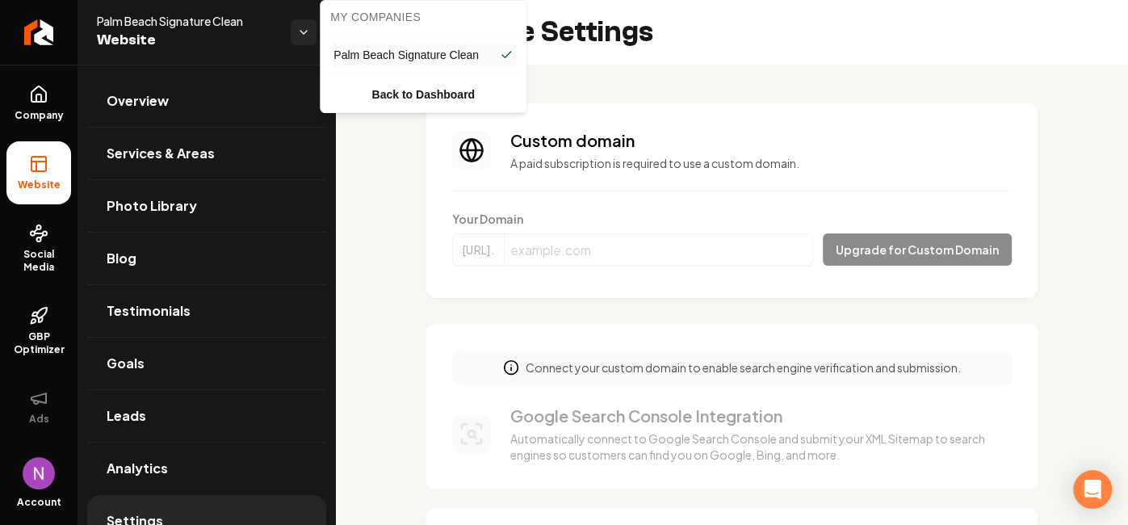
click at [48, 107] on html "Company Website Social Media GBP Optimizer Ads Account Palm Beach Signature Cle…" at bounding box center [564, 262] width 1128 height 525
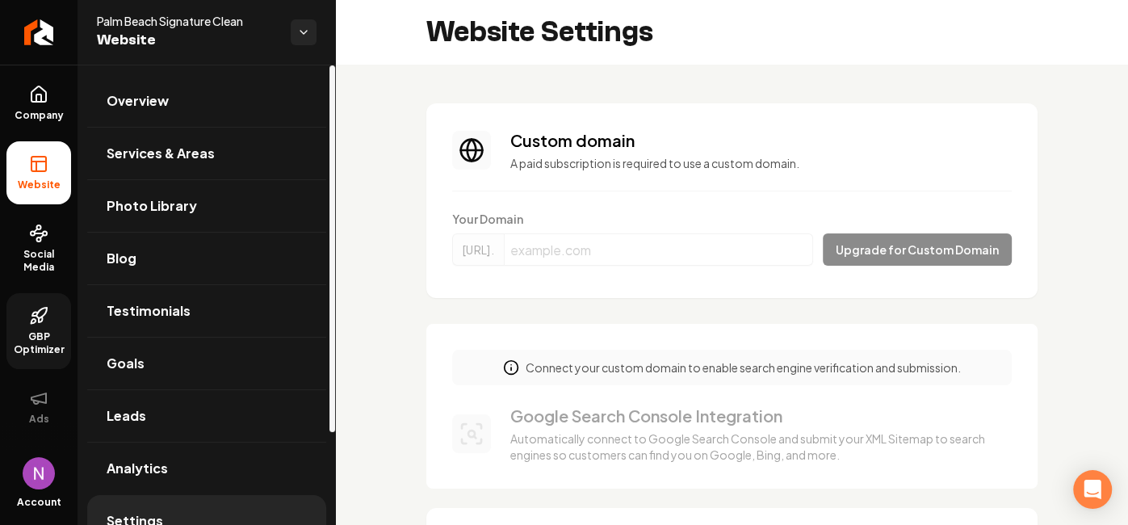
click at [66, 345] on span "GBP Optimizer" at bounding box center [38, 343] width 65 height 26
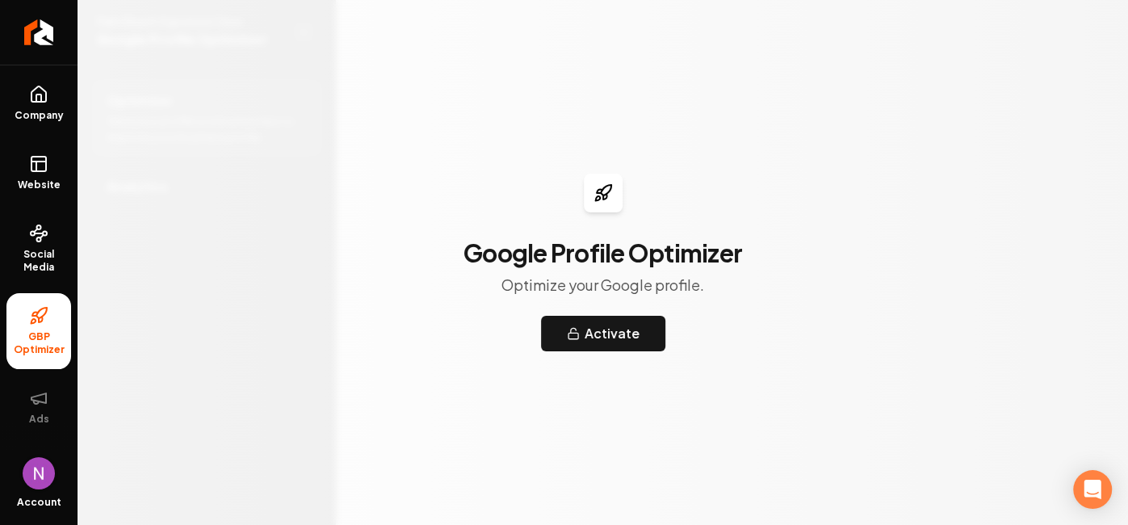
click at [33, 476] on img "Open user button" at bounding box center [39, 473] width 32 height 32
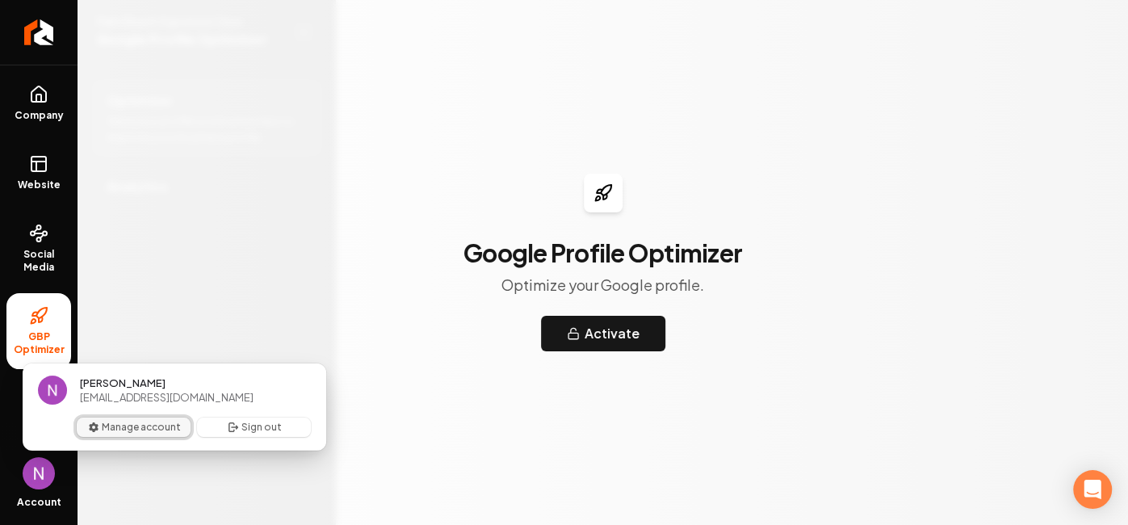
click at [111, 429] on button "Manage account" at bounding box center [134, 426] width 114 height 19
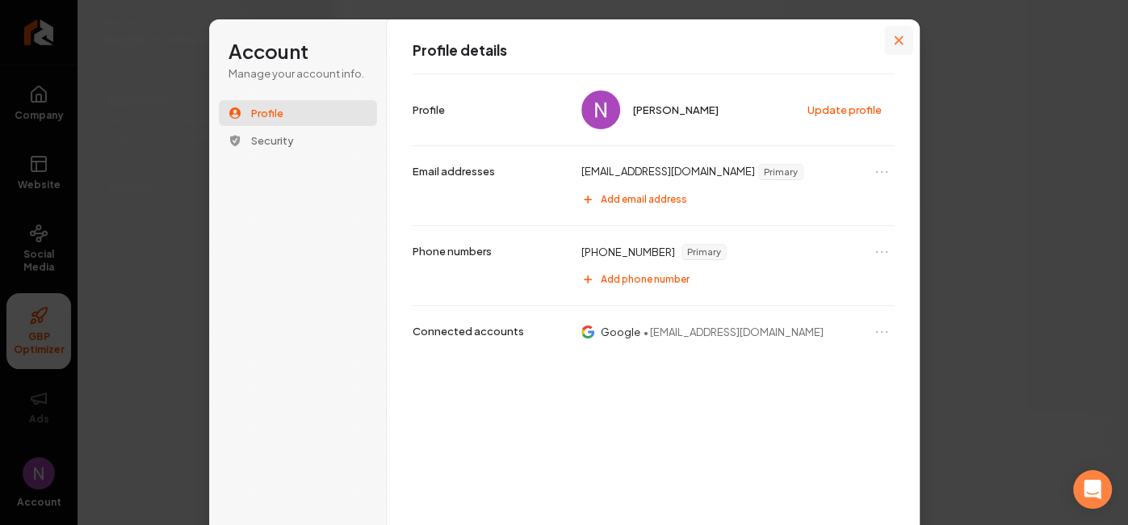
click at [906, 47] on button "Close modal" at bounding box center [898, 40] width 29 height 29
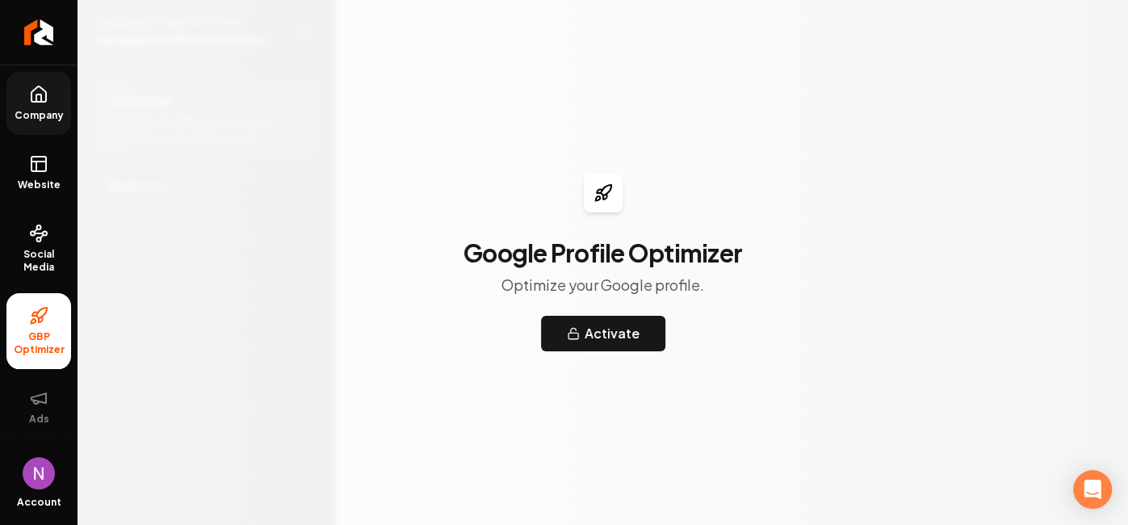
click at [49, 97] on link "Company" at bounding box center [38, 103] width 65 height 63
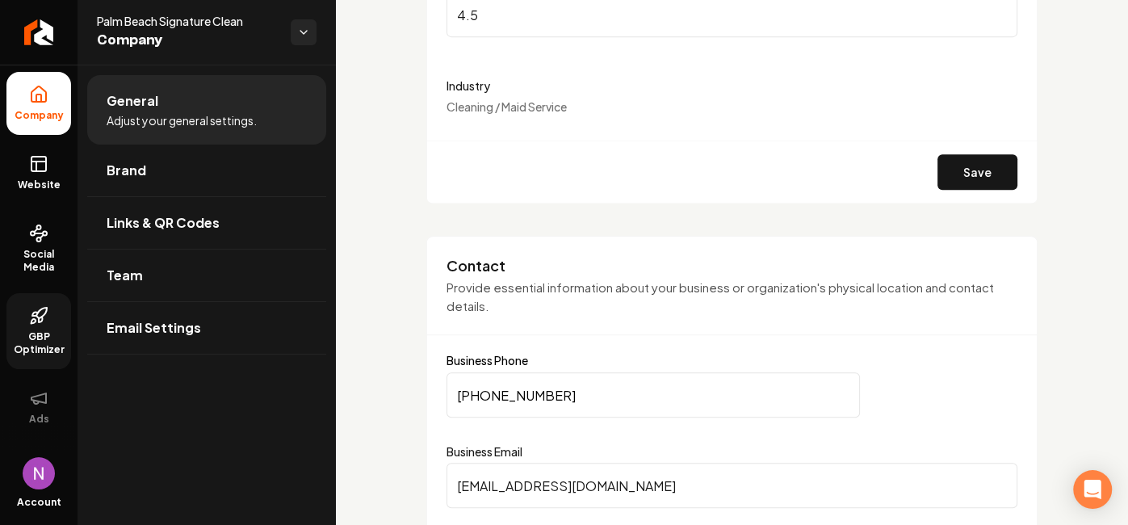
scroll to position [499, 0]
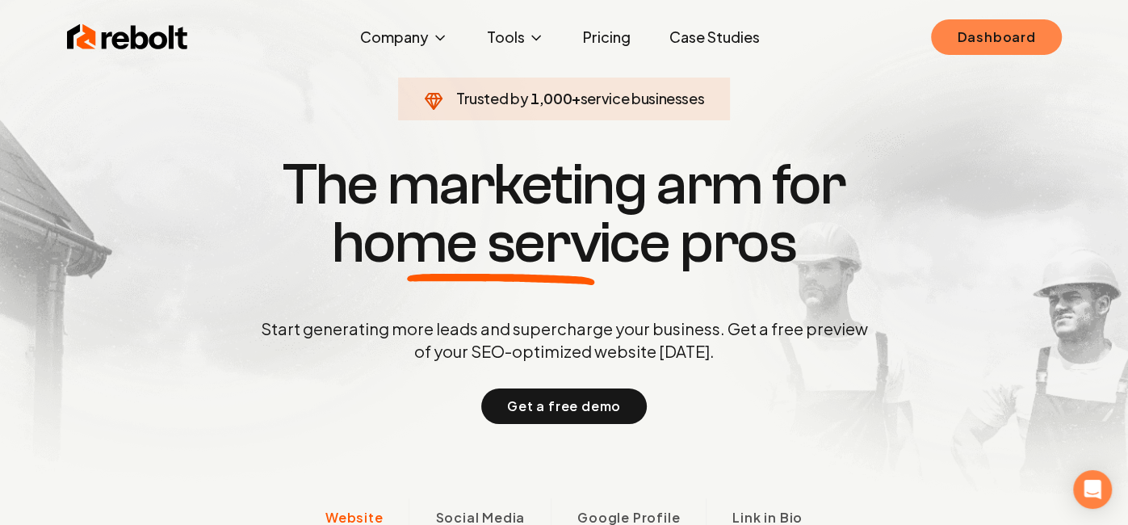
click at [990, 37] on link "Dashboard" at bounding box center [996, 37] width 130 height 36
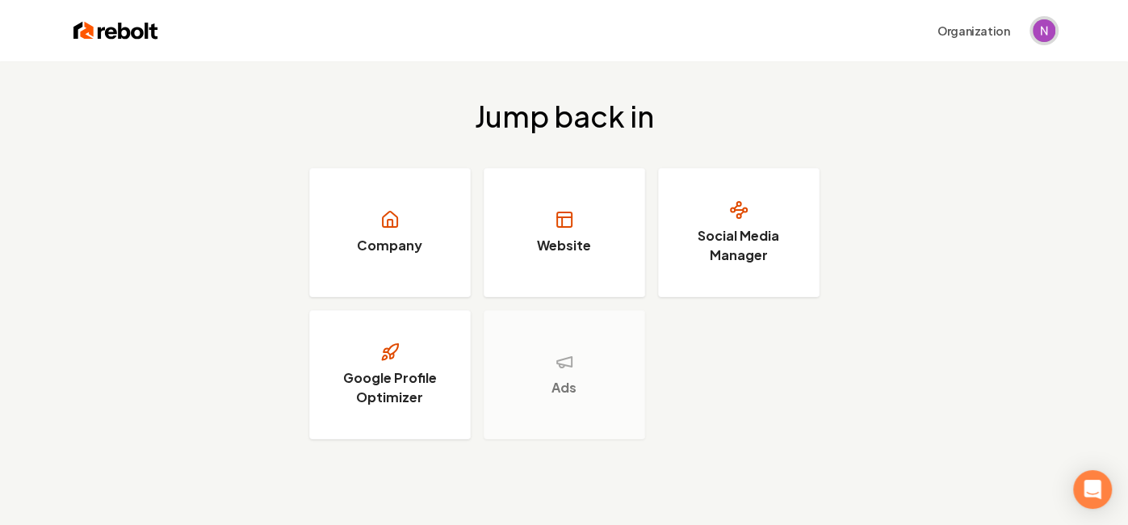
click at [1042, 32] on img "Open user button" at bounding box center [1043, 30] width 23 height 23
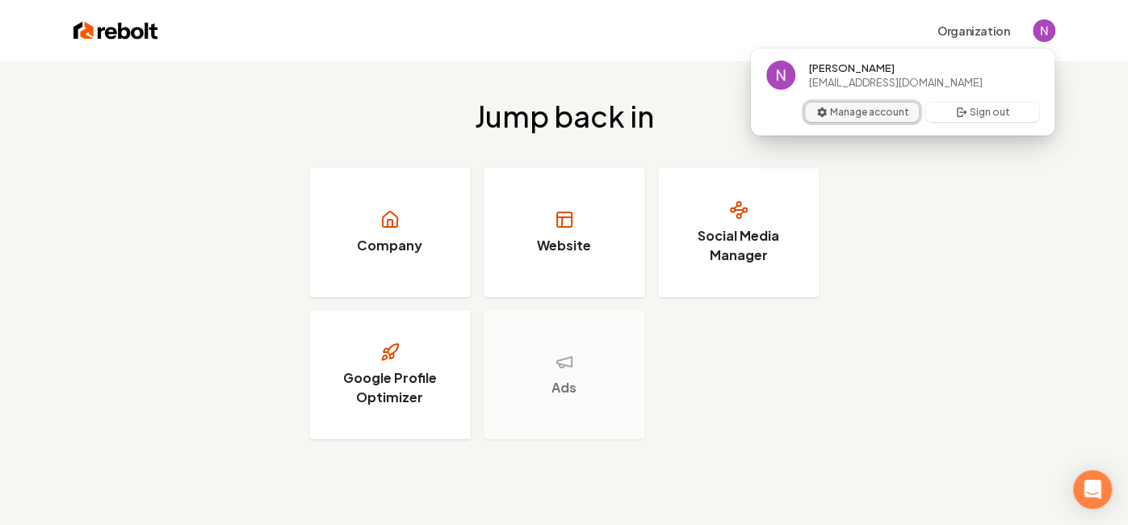
click at [885, 116] on button "Manage account" at bounding box center [862, 112] width 114 height 19
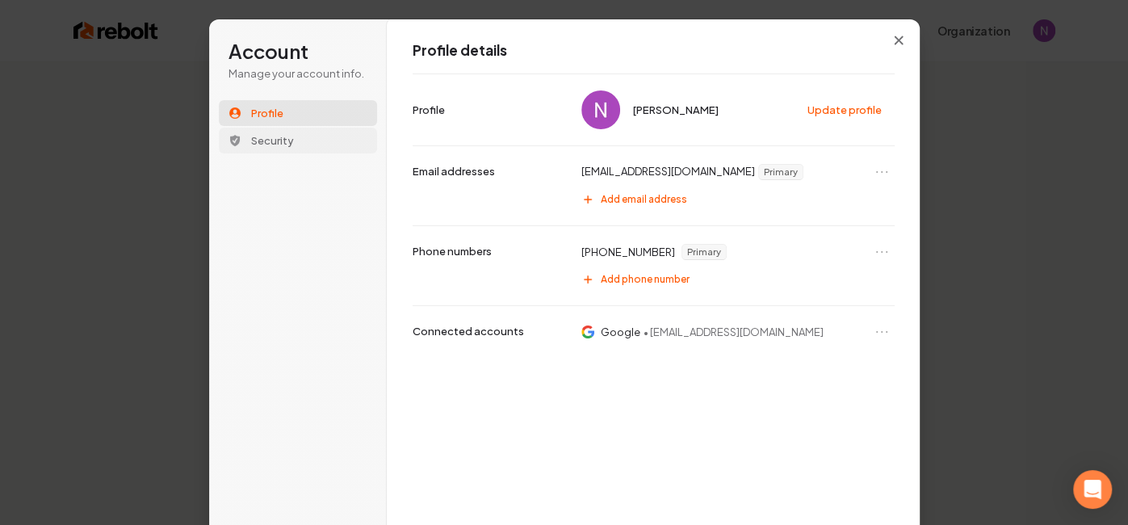
click at [289, 141] on span "Security" at bounding box center [272, 140] width 43 height 15
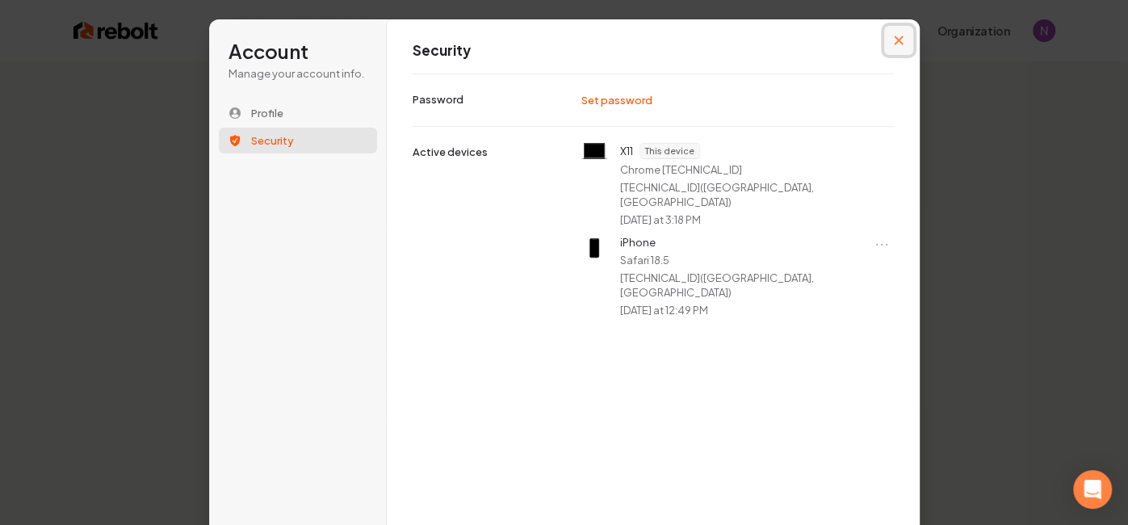
click at [901, 36] on icon "Close modal" at bounding box center [899, 41] width 10 height 10
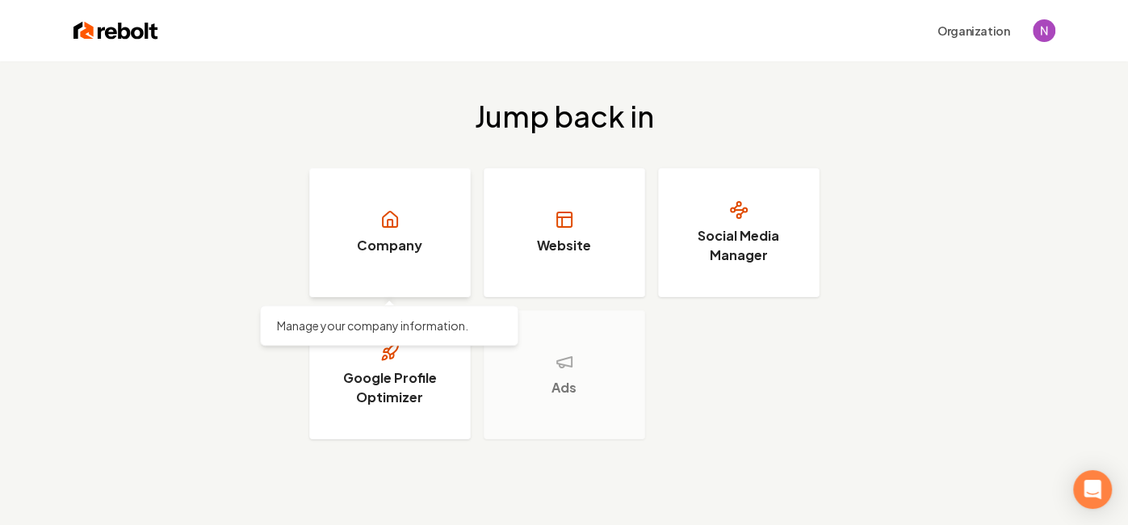
click at [438, 263] on link "Company" at bounding box center [389, 232] width 161 height 129
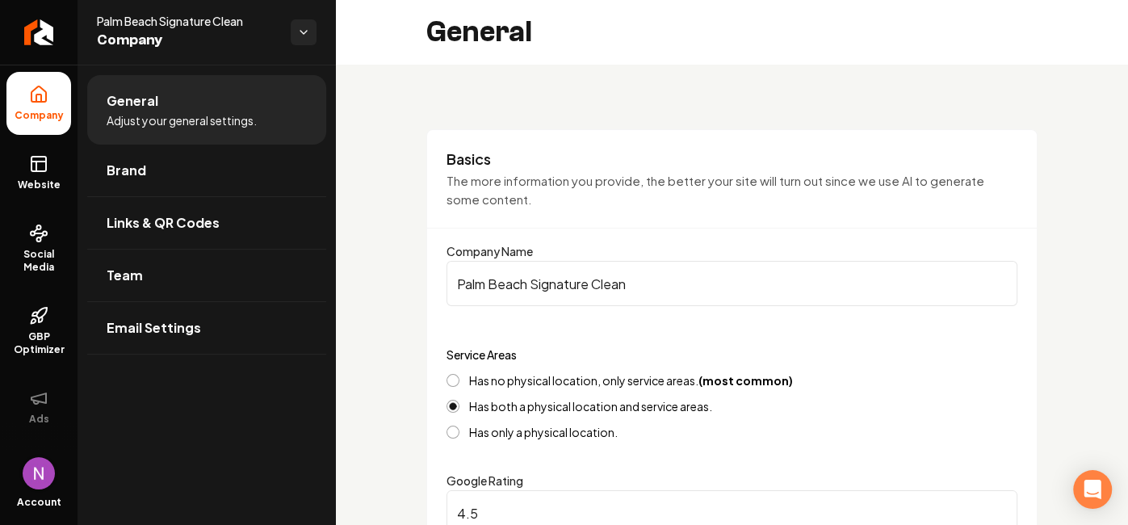
click at [40, 476] on img "Open user button" at bounding box center [39, 473] width 32 height 32
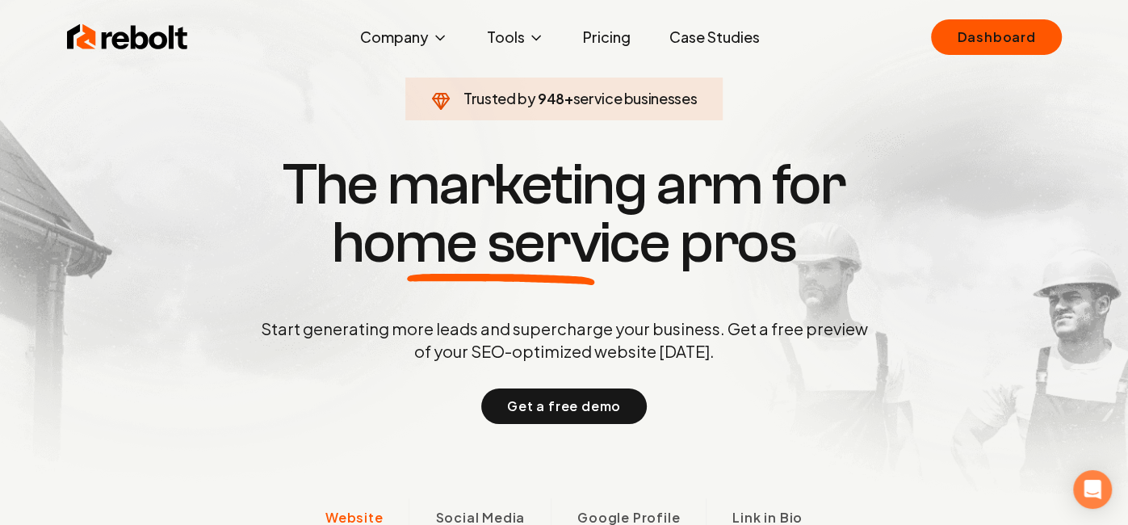
click at [592, 49] on link "Pricing" at bounding box center [606, 37] width 73 height 32
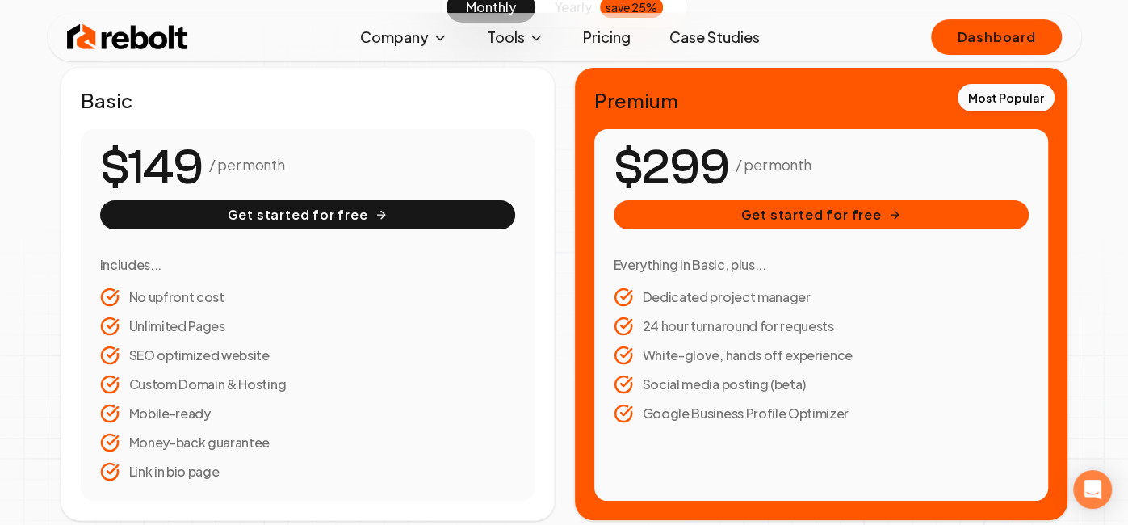
scroll to position [207, 0]
